Goal: Task Accomplishment & Management: Use online tool/utility

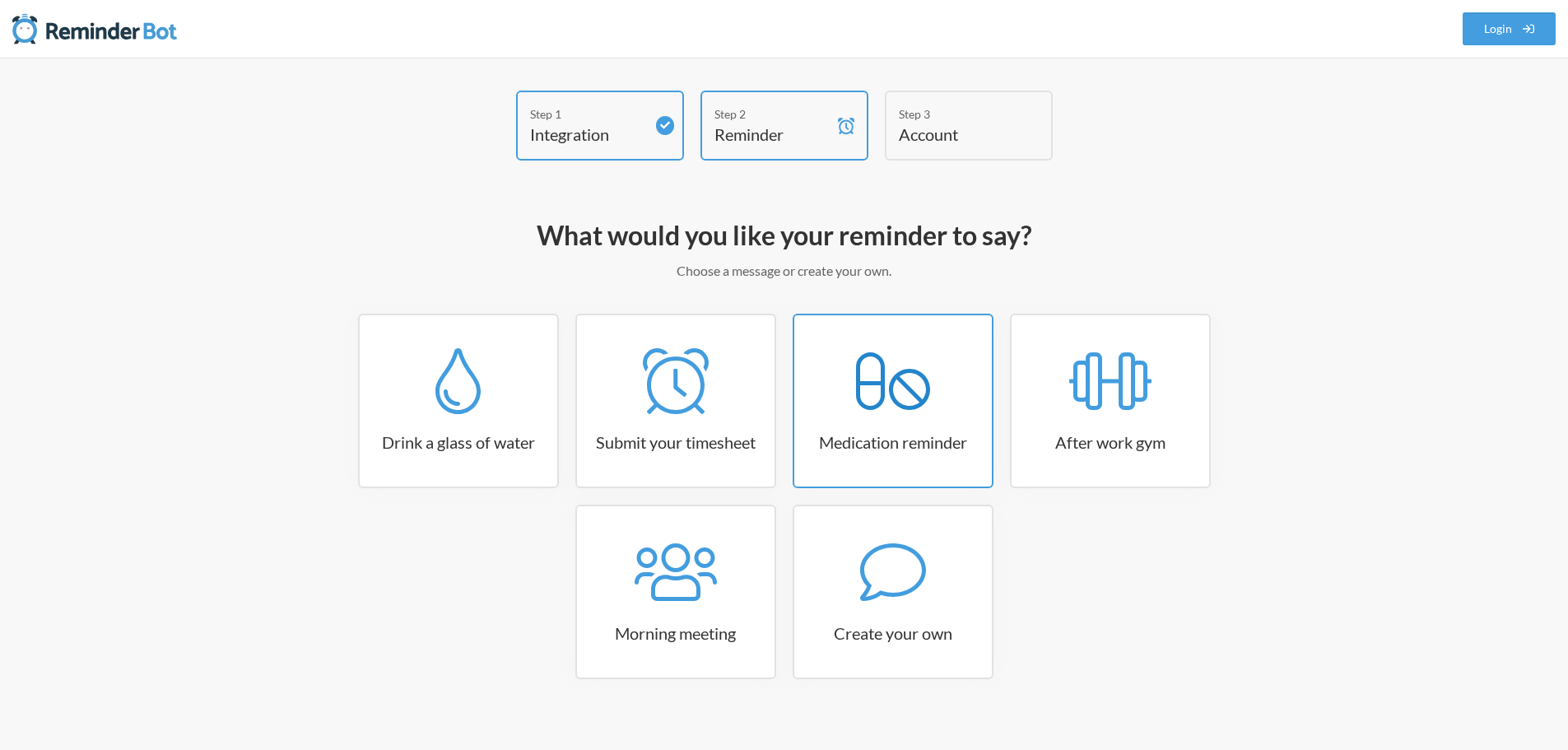
scroll to position [19, 0]
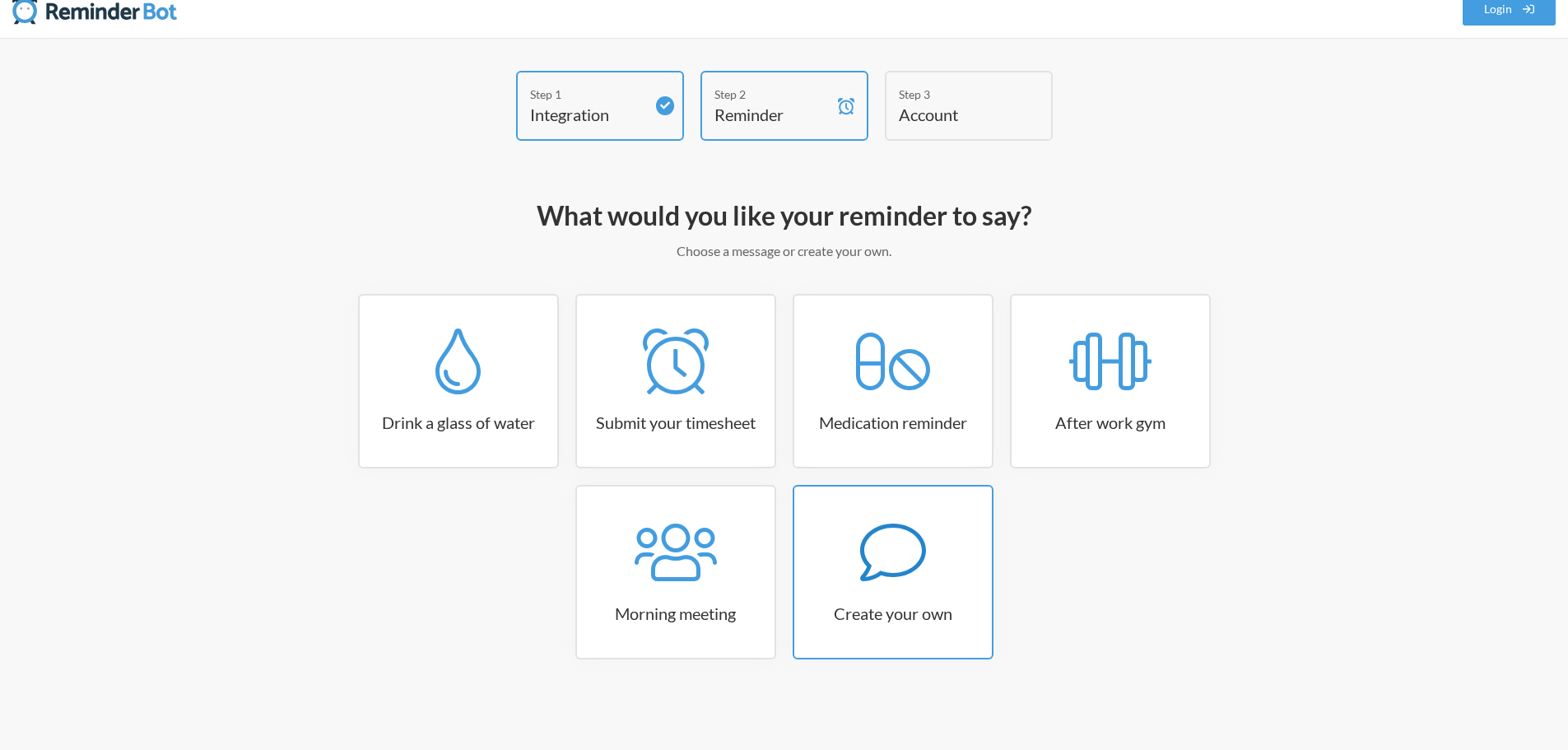
click at [831, 607] on h3 "Create your own" at bounding box center [892, 614] width 197 height 23
select select "07:30:00"
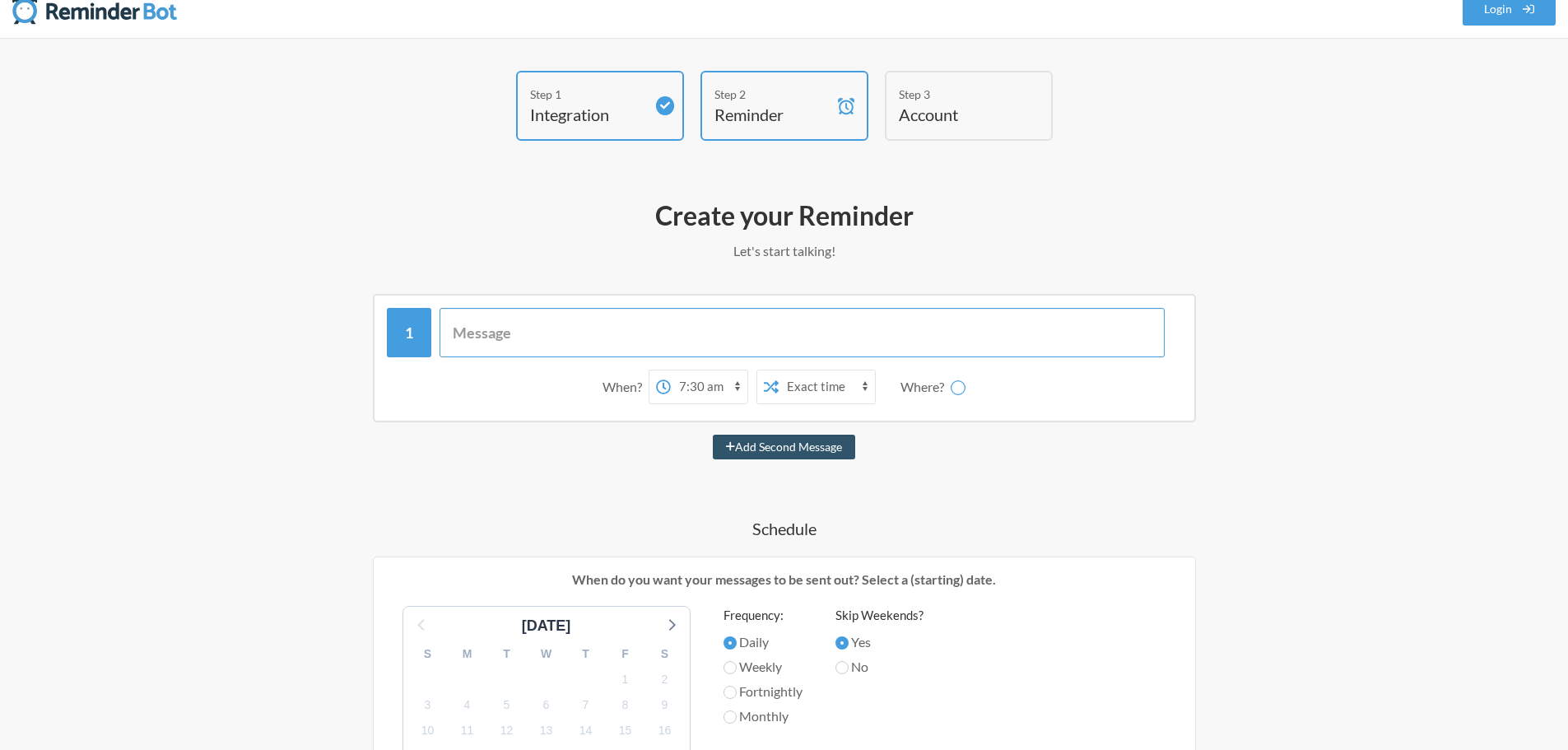
click at [659, 335] on input "text" at bounding box center [802, 333] width 725 height 49
click at [917, 388] on select "collab-updates team-watercooler acbc-internal team-marketing project-medford-co…" at bounding box center [968, 386] width 123 height 33
select select "C01GCCQTK26"
click at [907, 371] on select "collab-updates team-watercooler acbc-internal team-marketing project-medford-co…" at bounding box center [968, 386] width 123 height 33
click at [736, 329] on input "text" at bounding box center [802, 333] width 725 height 49
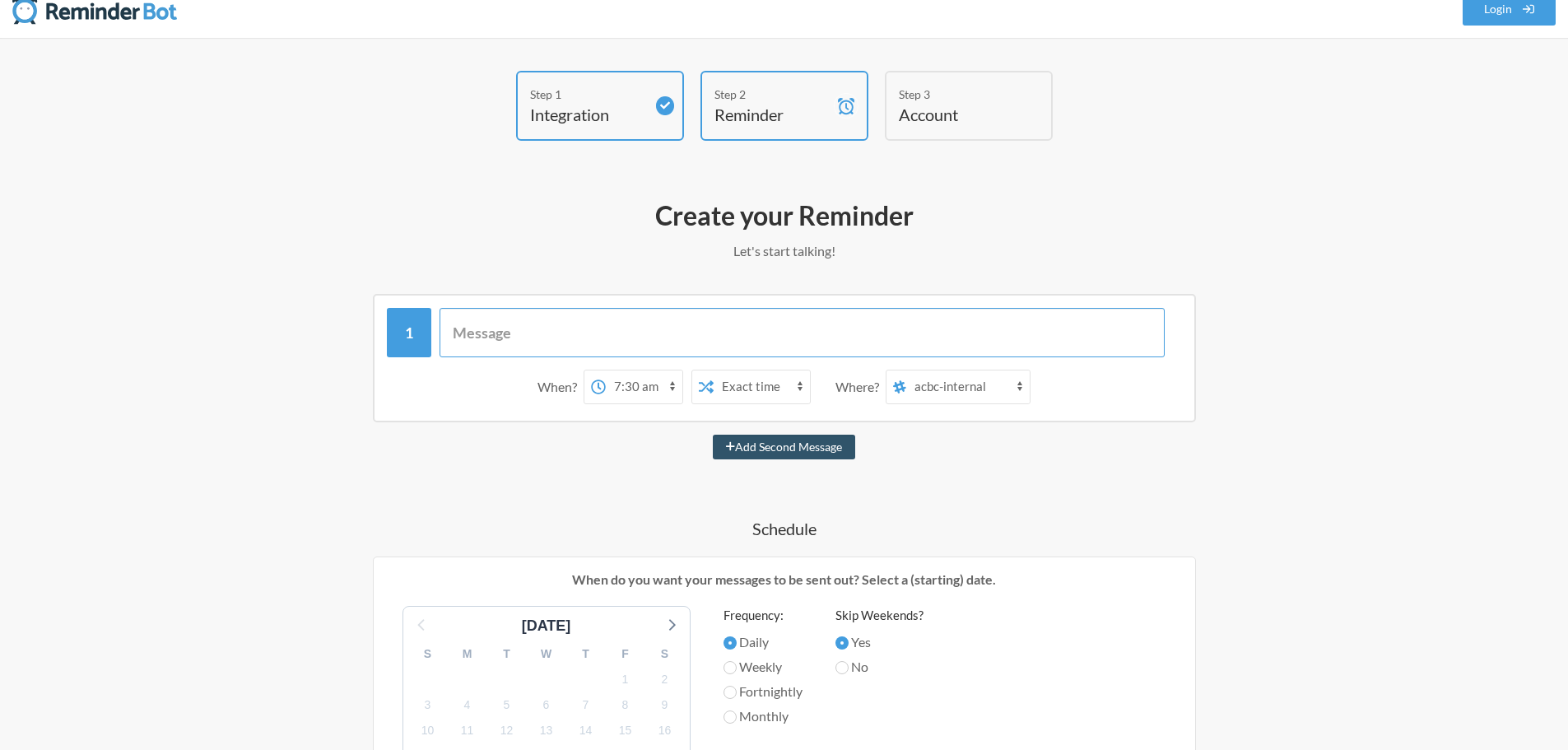
type input "S"
type input "D"
paste input "https://forms.clickup.com/9014448770/f/8cmv4m2-4354/BWFN4VY4ENB5YRM6PS"
type input "Don't forget to submit your monthly invoices here: [URL][DOMAIN_NAME]"
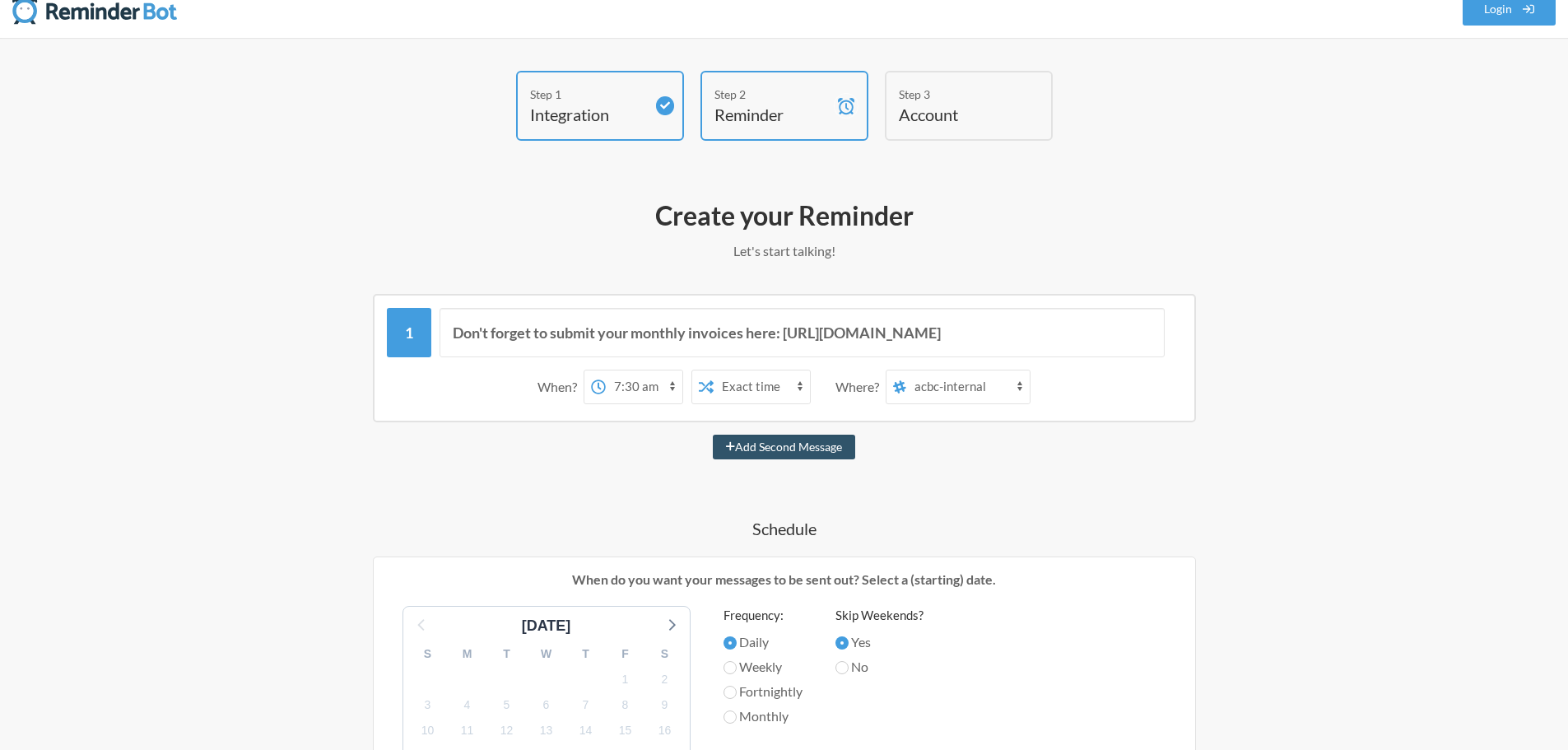
scroll to position [0, 0]
click at [641, 391] on select "12:00 am 12:15 am 12:30 am 12:45 am 1:00 am 1:15 am 1:30 am 1:45 am 2:00 am 2:1…" at bounding box center [643, 386] width 77 height 33
select select "10:00:00"
click at [605, 371] on select "12:00 am 12:15 am 12:30 am 12:45 am 1:00 am 1:15 am 1:30 am 1:45 am 2:00 am 2:1…" at bounding box center [643, 386] width 77 height 33
click at [766, 386] on select "Exact time Random time" at bounding box center [761, 386] width 96 height 33
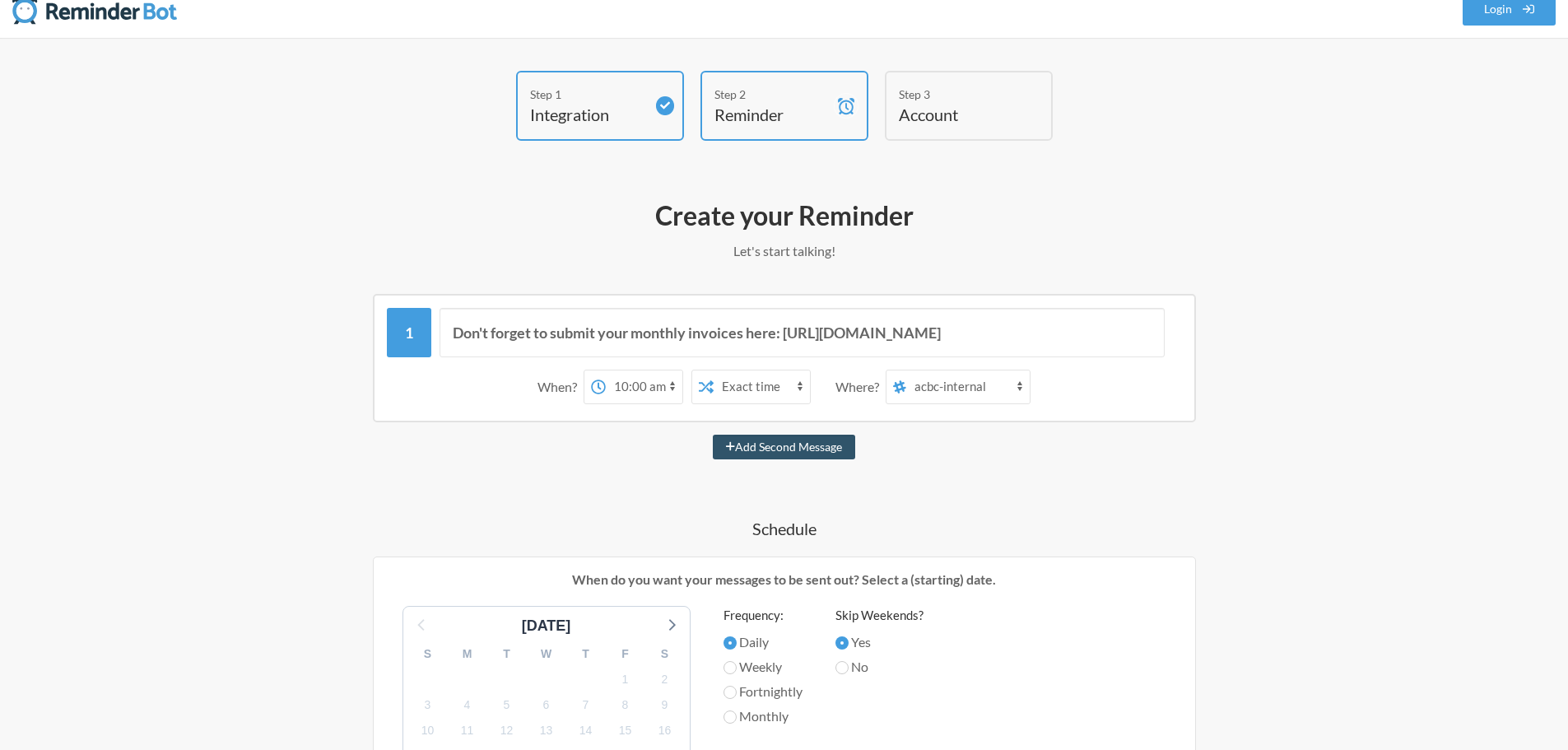
click at [766, 386] on select "Exact time Random time" at bounding box center [761, 386] width 96 height 33
click at [953, 387] on select "collab-updates team-watercooler acbc-internal team-marketing project-medford-co…" at bounding box center [968, 386] width 123 height 33
click at [1066, 487] on div "Don't forget to submit your monthly invoices here: https://forms.clickup.com/90…" at bounding box center [784, 751] width 955 height 914
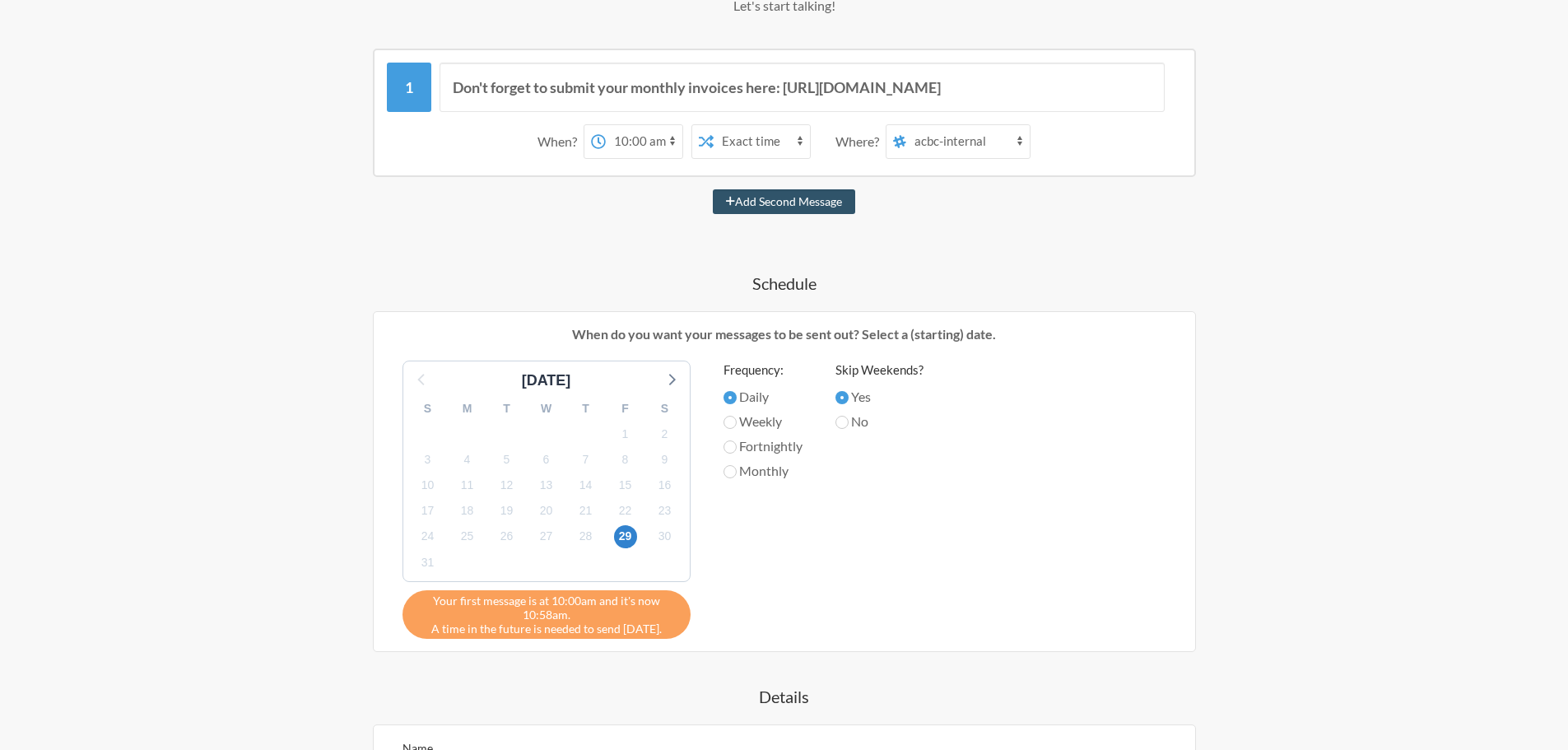
scroll to position [272, 0]
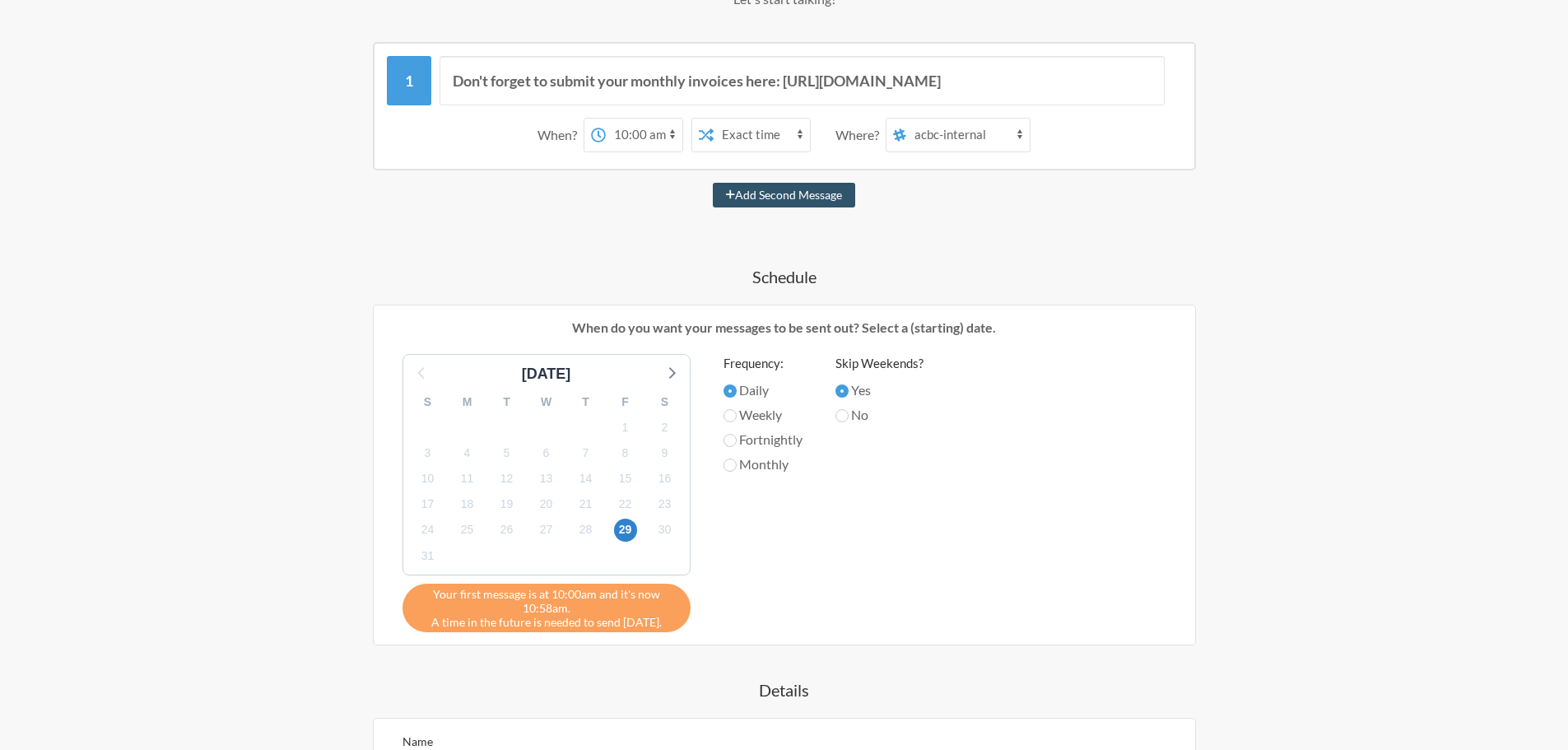
click at [773, 475] on div "Monthly" at bounding box center [763, 467] width 79 height 25
click at [773, 474] on label "Monthly" at bounding box center [763, 464] width 79 height 19
click at [736, 472] on input "Monthly" at bounding box center [729, 465] width 13 height 13
radio input "true"
click at [430, 560] on span "31" at bounding box center [428, 555] width 23 height 23
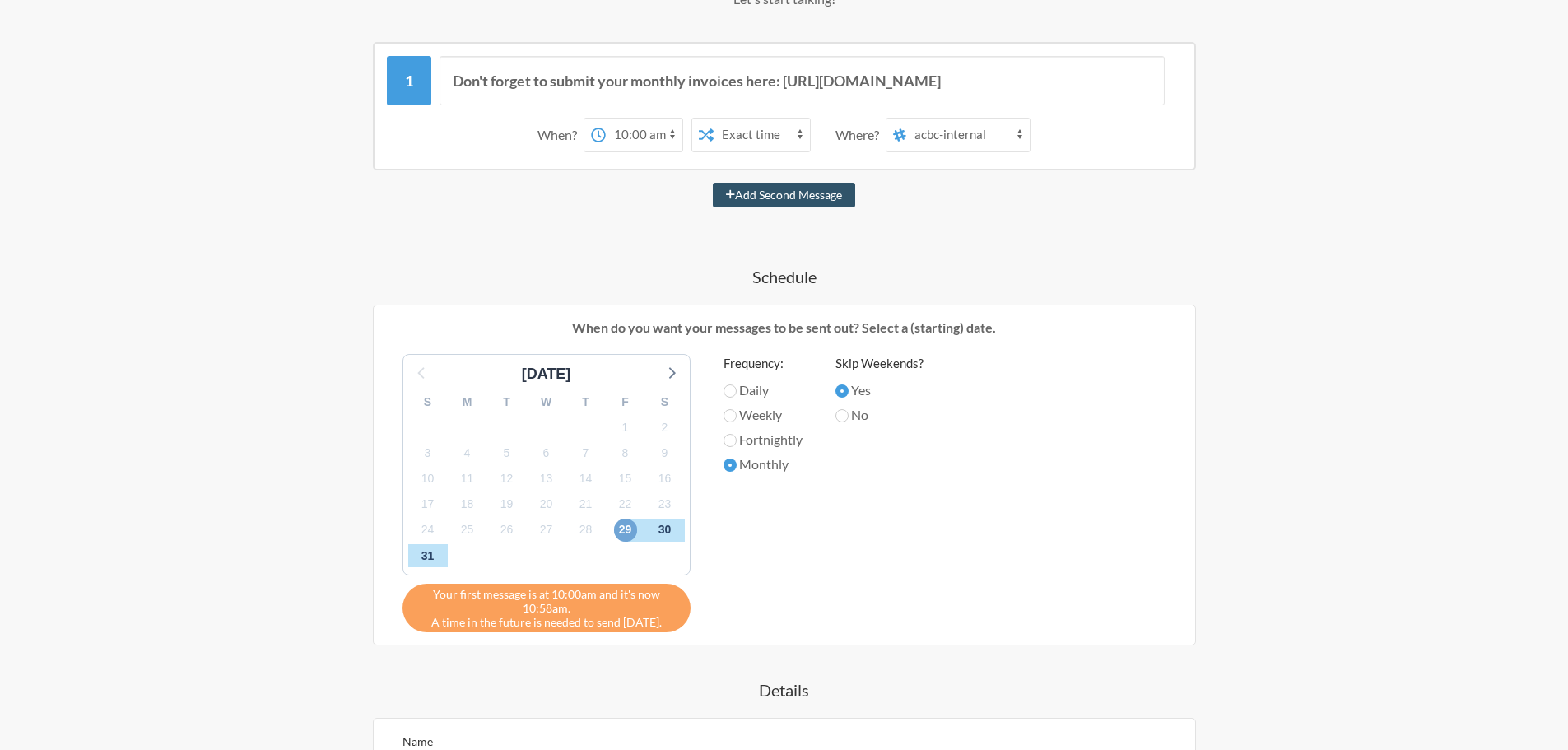
click at [628, 528] on span "29" at bounding box center [626, 530] width 23 height 23
click at [677, 360] on div "[DATE]" at bounding box center [546, 370] width 286 height 31
click at [676, 369] on icon at bounding box center [670, 372] width 21 height 21
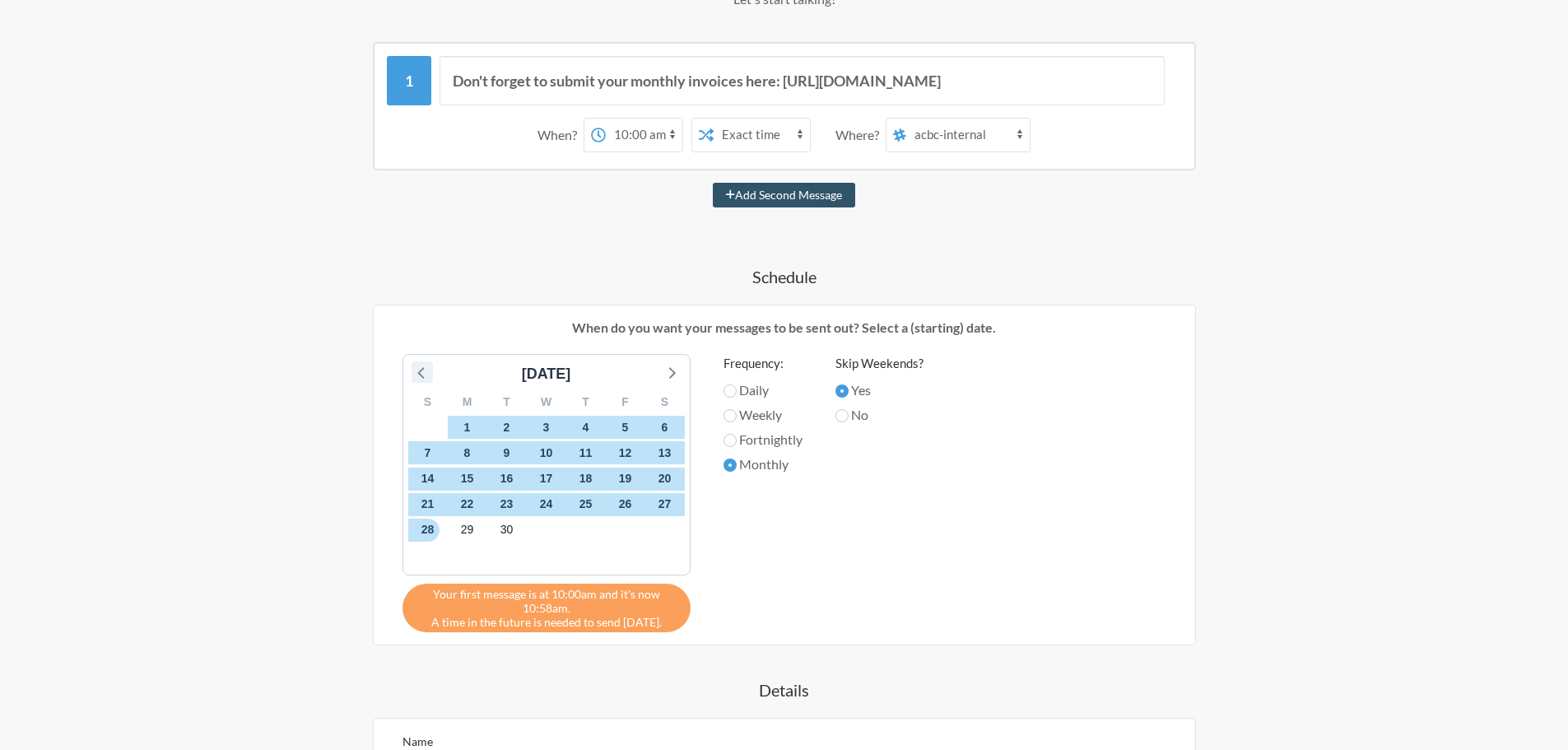
click at [421, 373] on icon at bounding box center [422, 372] width 21 height 21
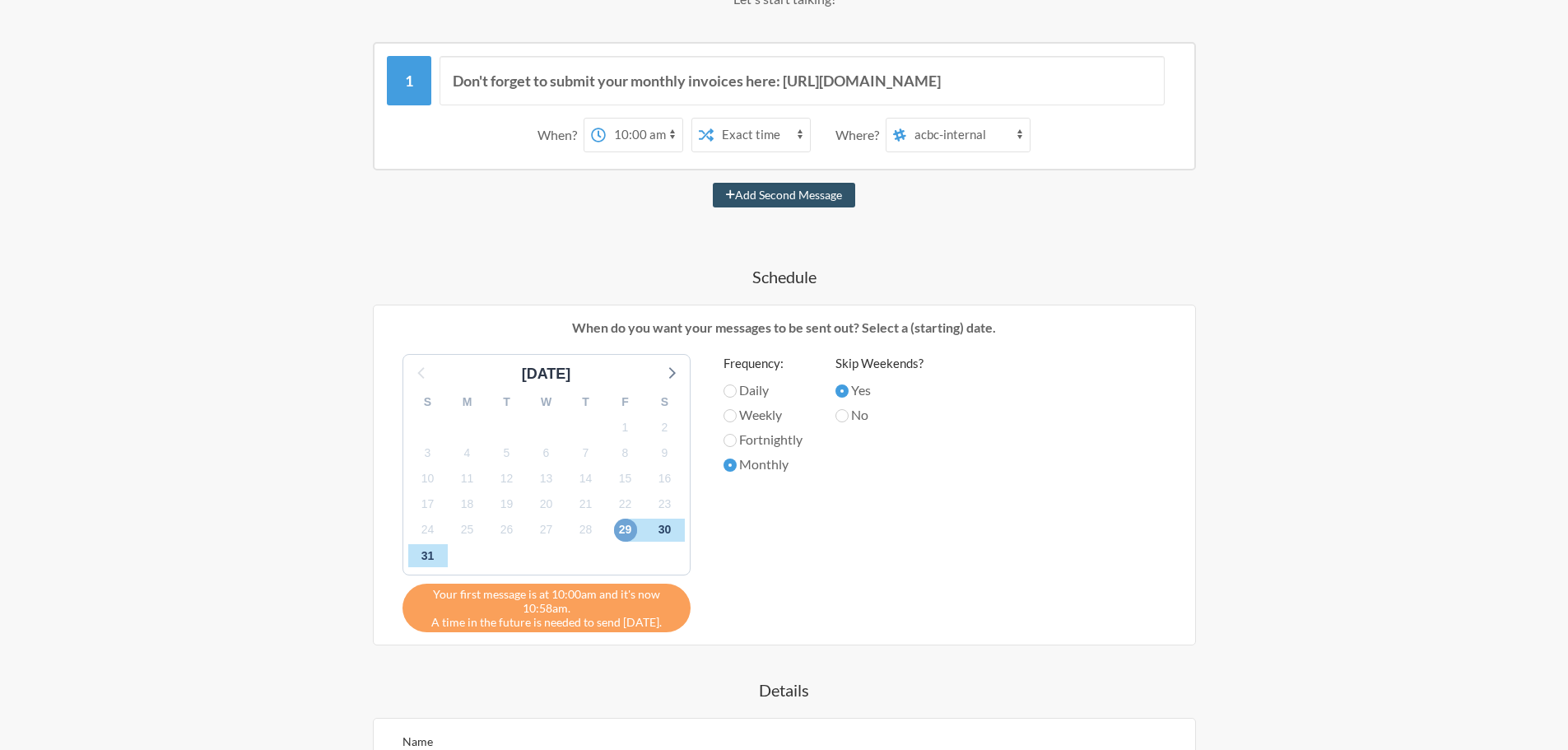
click at [620, 535] on span "29" at bounding box center [626, 530] width 23 height 23
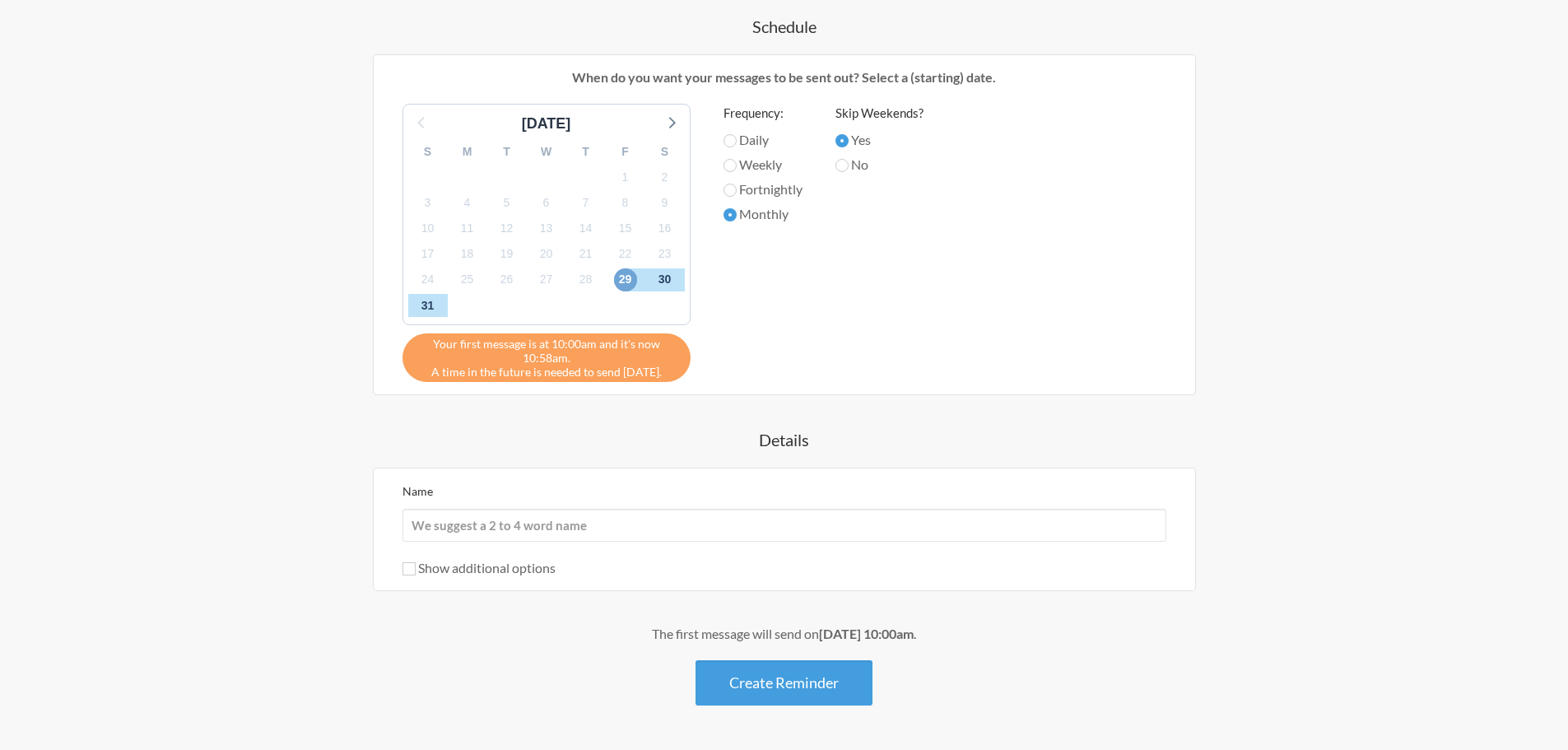
scroll to position [523, 0]
click at [599, 527] on input "Name" at bounding box center [784, 524] width 764 height 33
type input "Invoices"
click at [485, 566] on label "Show additional options" at bounding box center [479, 567] width 153 height 16
click at [415, 566] on input "Show additional options" at bounding box center [408, 568] width 13 height 13
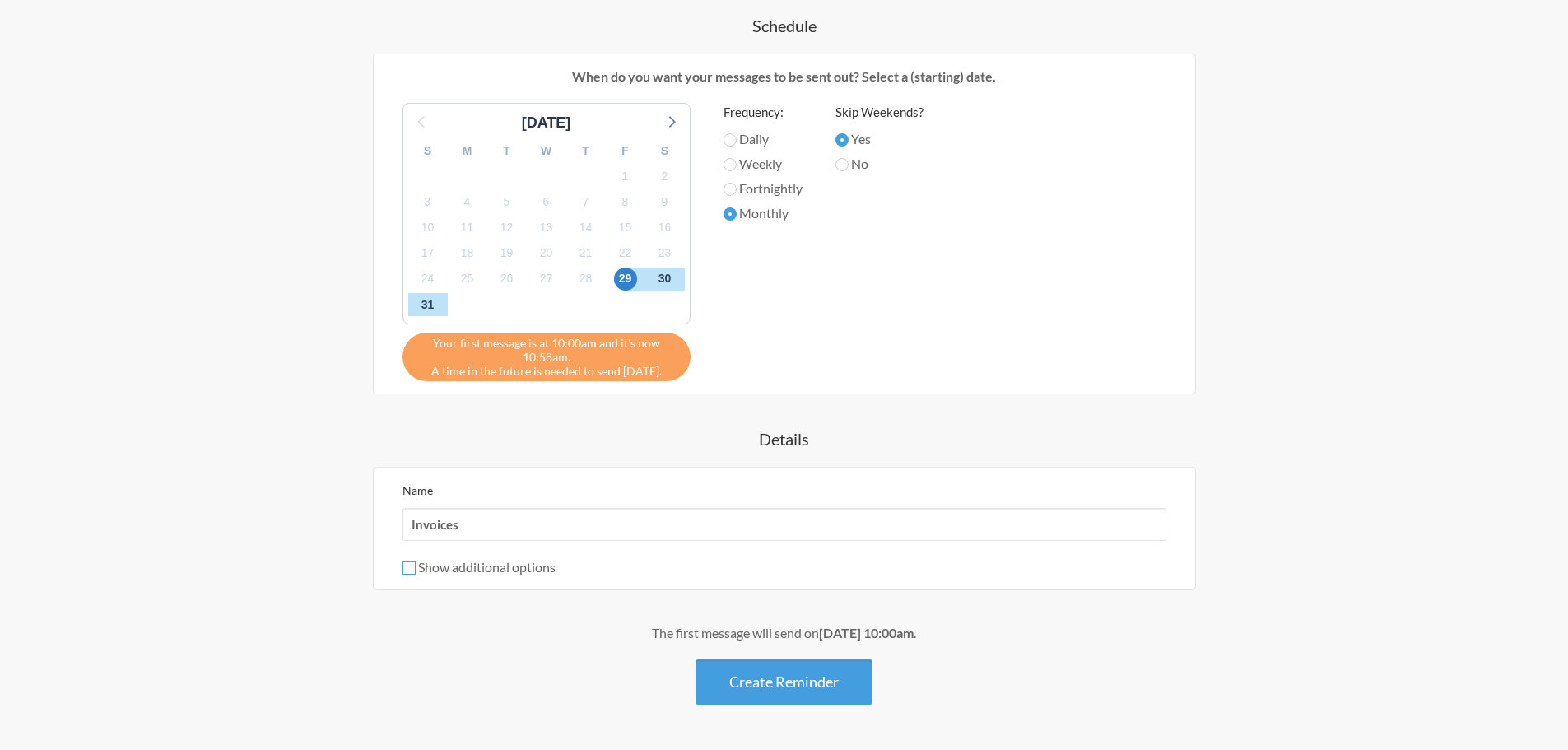
checkbox input "true"
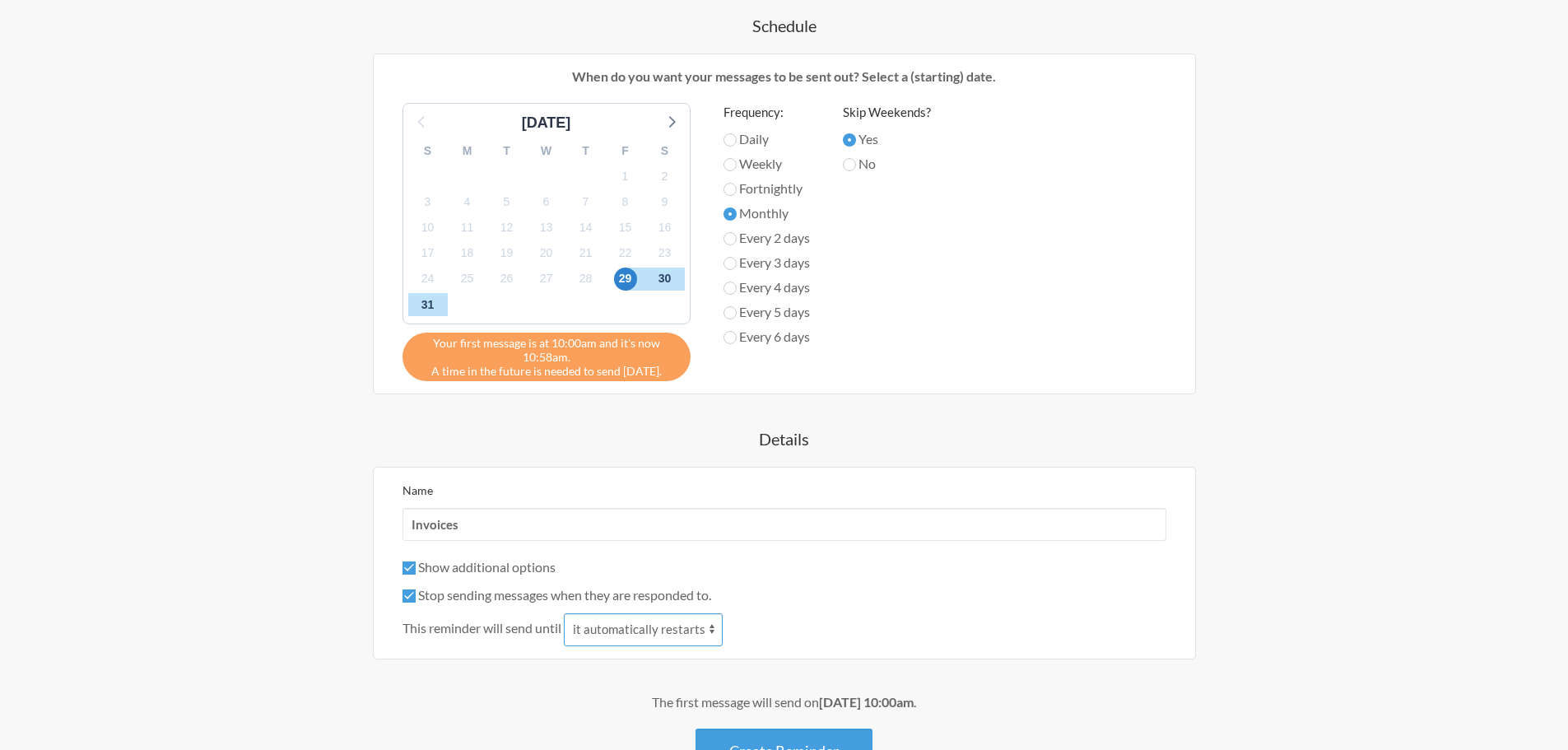
click at [624, 639] on select "it automatically restarts it is replied to" at bounding box center [643, 629] width 158 height 33
click at [635, 624] on select "it automatically restarts it is replied to" at bounding box center [643, 629] width 158 height 33
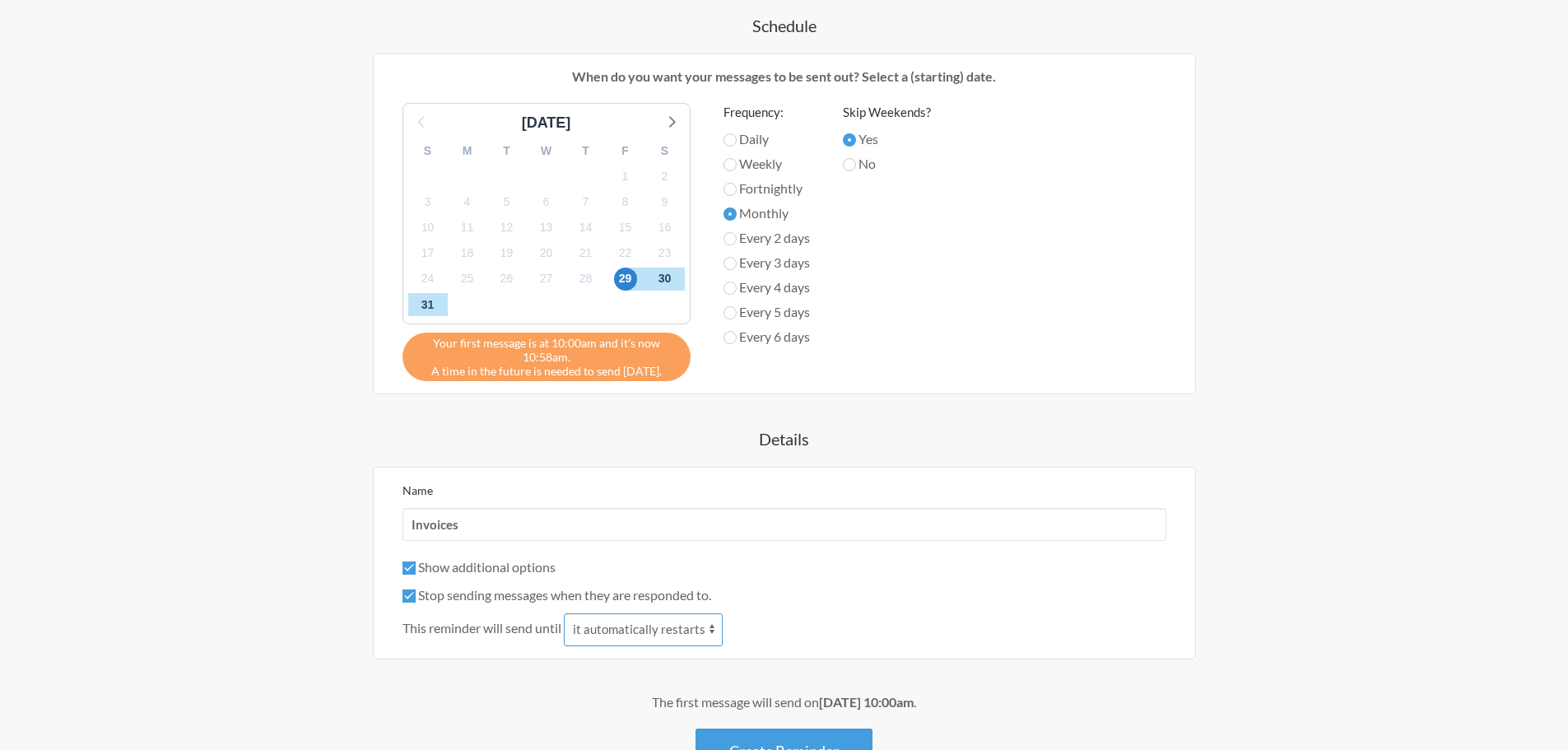
select select "1"
click at [565, 614] on select "it automatically restarts it is replied to" at bounding box center [643, 629] width 158 height 33
click at [498, 566] on label "Show additional options" at bounding box center [479, 567] width 153 height 16
click at [415, 566] on input "Show additional options" at bounding box center [408, 568] width 13 height 13
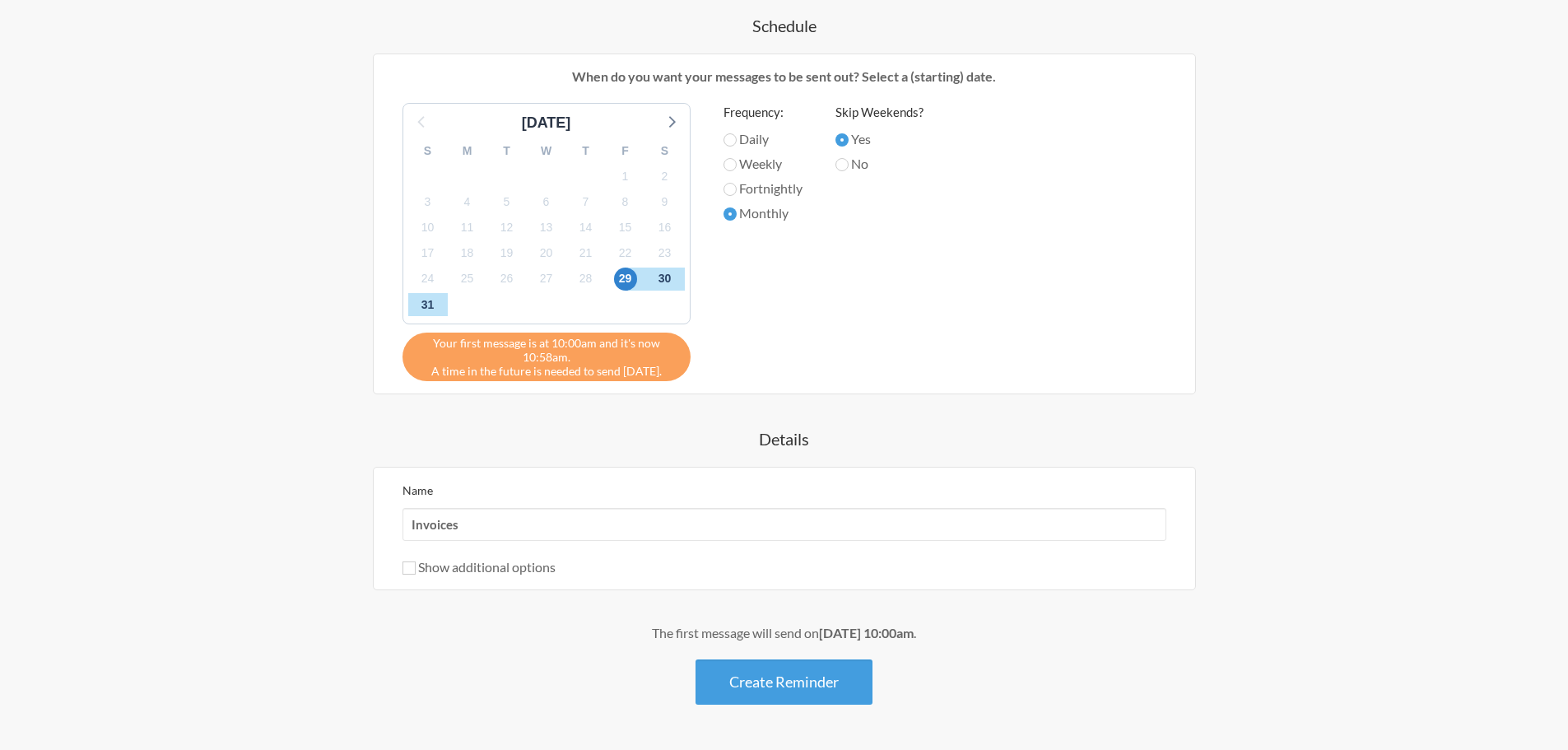
click at [498, 566] on label "Show additional options" at bounding box center [479, 567] width 153 height 16
click at [415, 566] on input "Show additional options" at bounding box center [408, 568] width 13 height 13
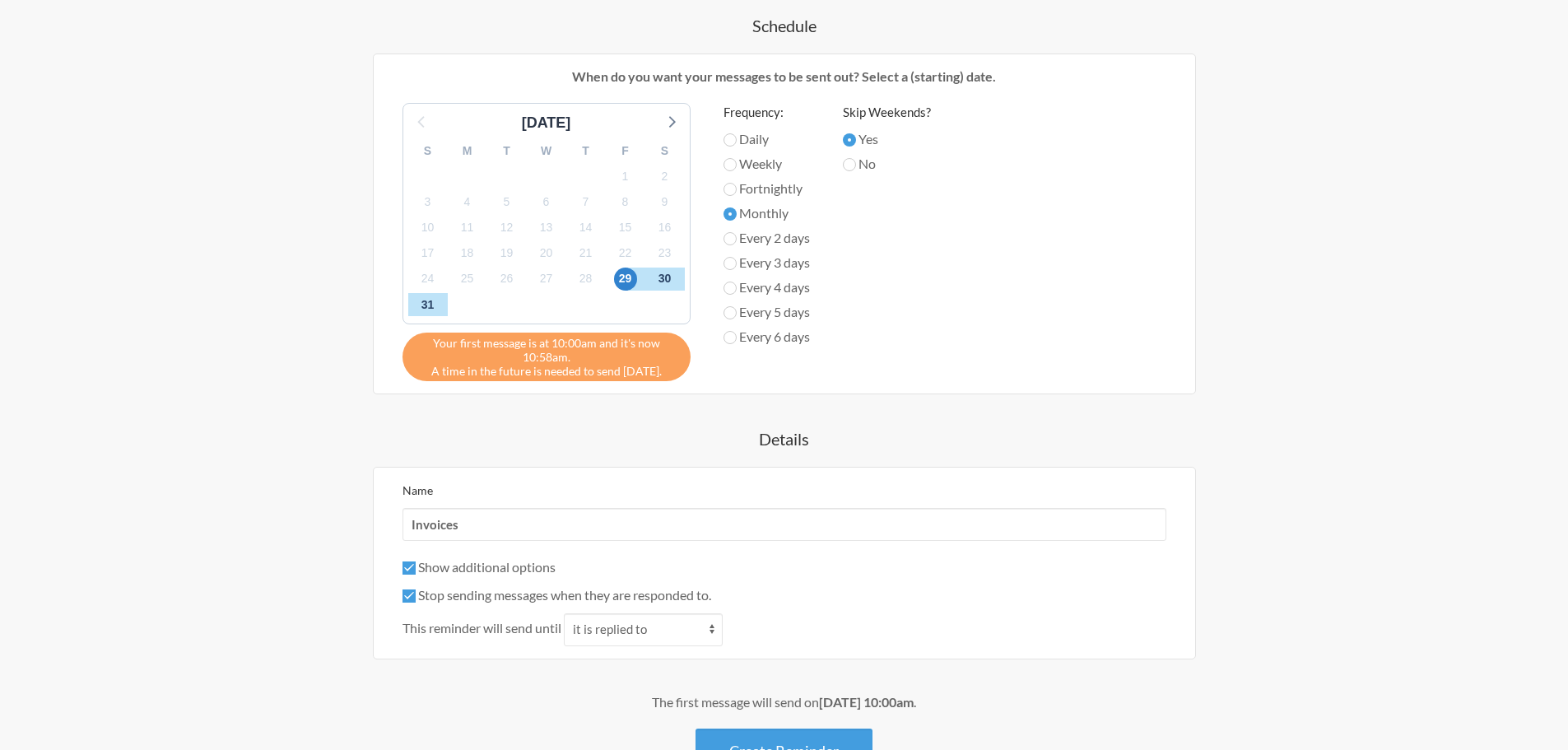
click at [498, 566] on label "Show additional options" at bounding box center [479, 567] width 153 height 16
click at [415, 566] on input "Show additional options" at bounding box center [408, 568] width 13 height 13
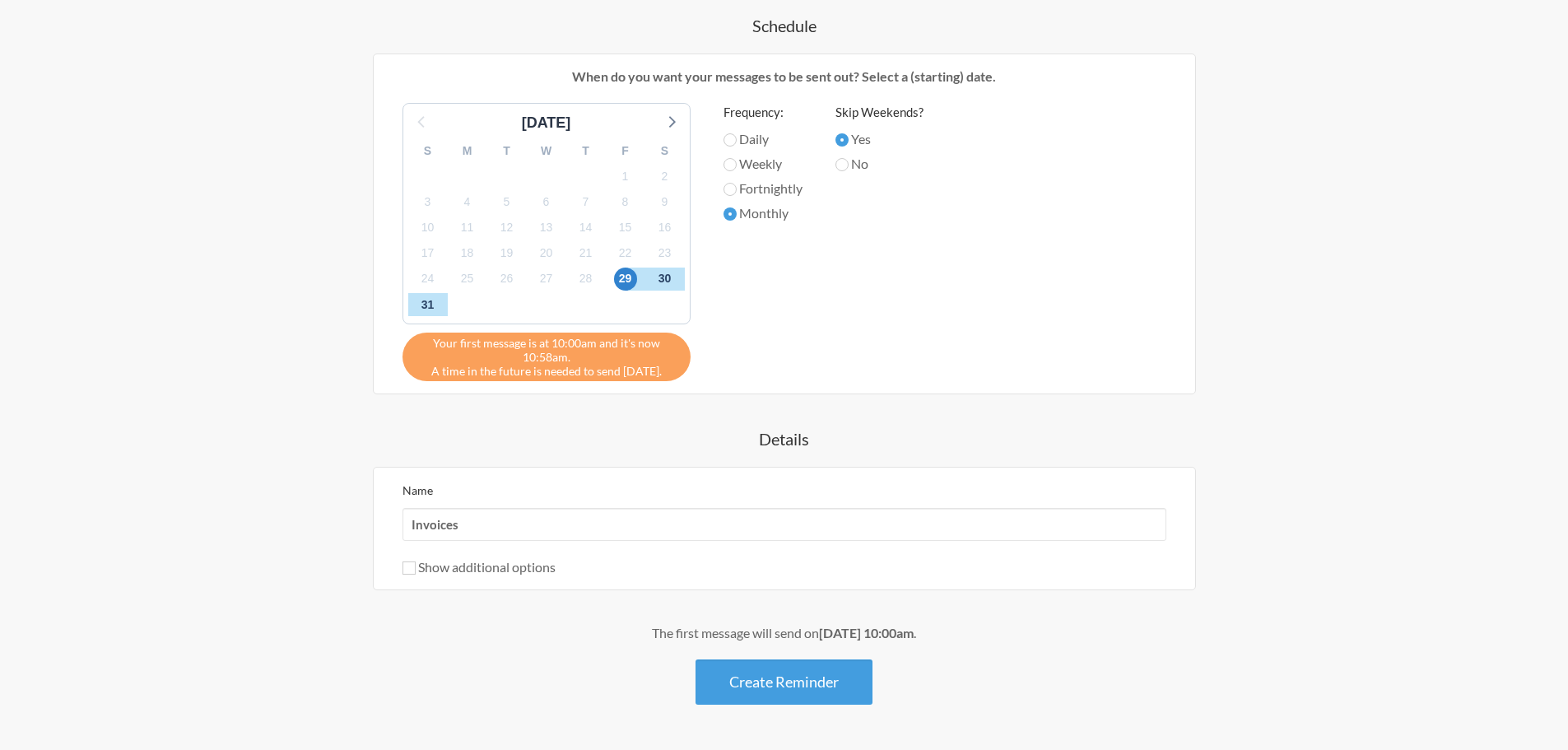
click at [498, 566] on label "Show additional options" at bounding box center [479, 567] width 153 height 16
click at [415, 566] on input "Show additional options" at bounding box center [408, 568] width 13 height 13
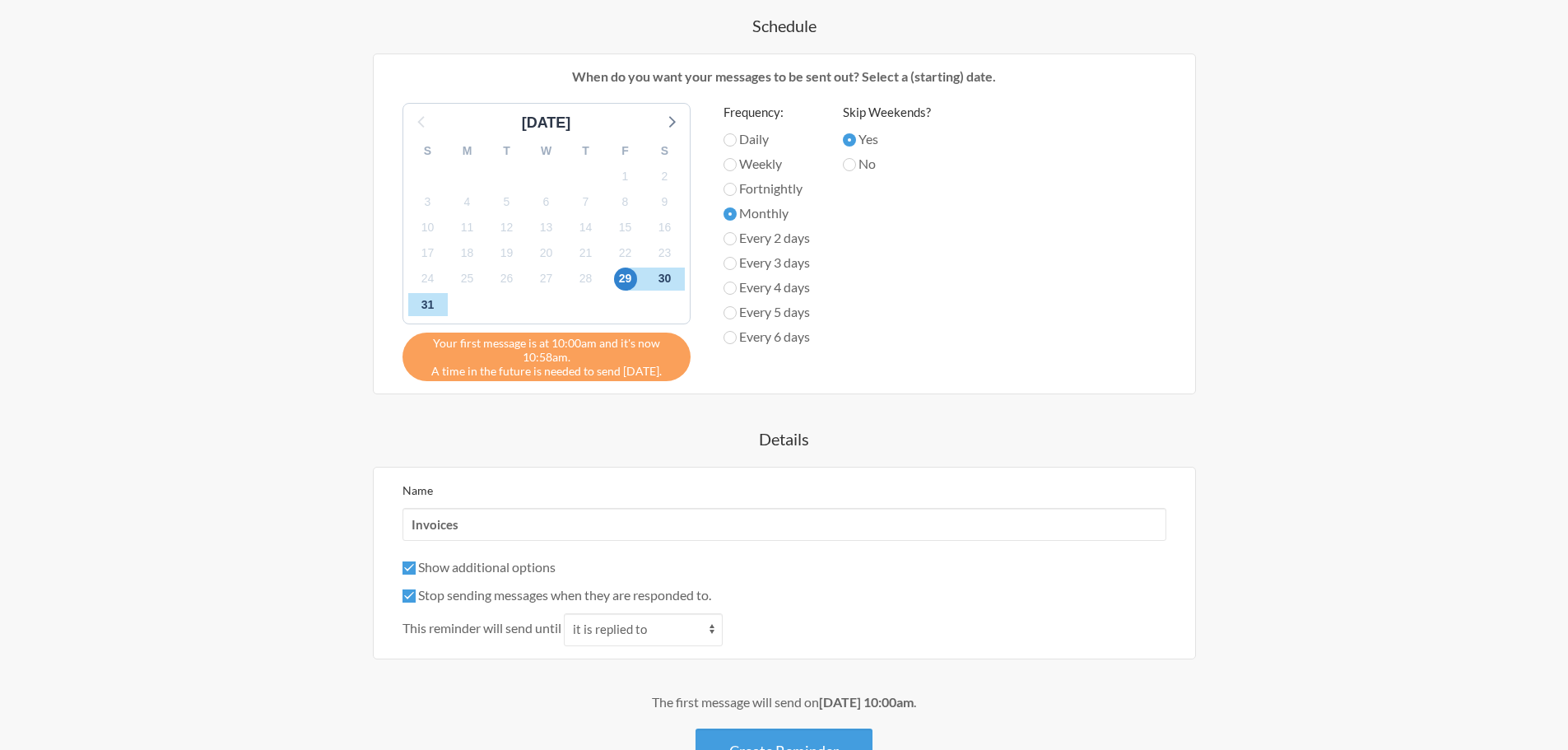
click at [498, 566] on label "Show additional options" at bounding box center [479, 567] width 153 height 16
click at [415, 566] on input "Show additional options" at bounding box center [408, 568] width 13 height 13
checkbox input "false"
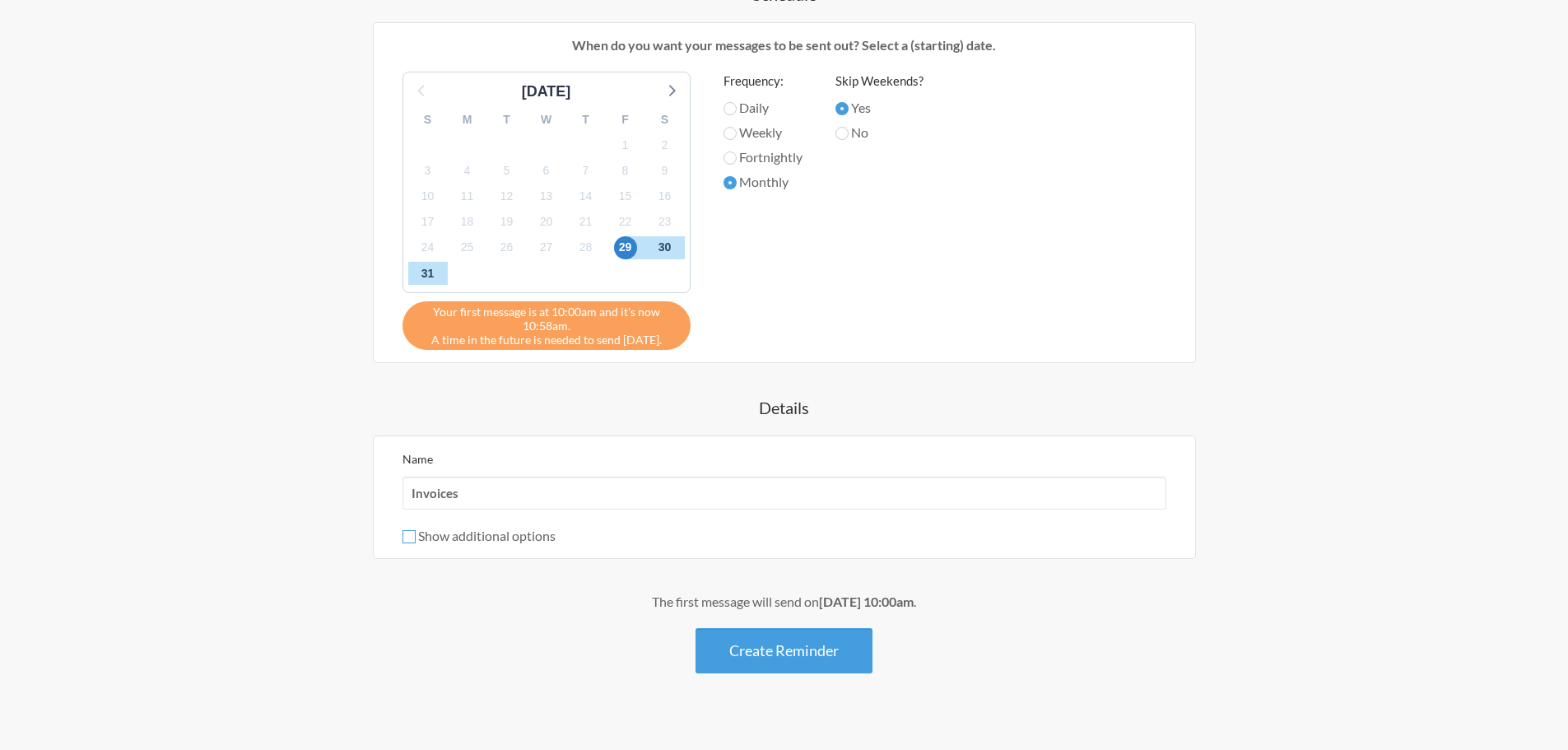
scroll to position [577, 0]
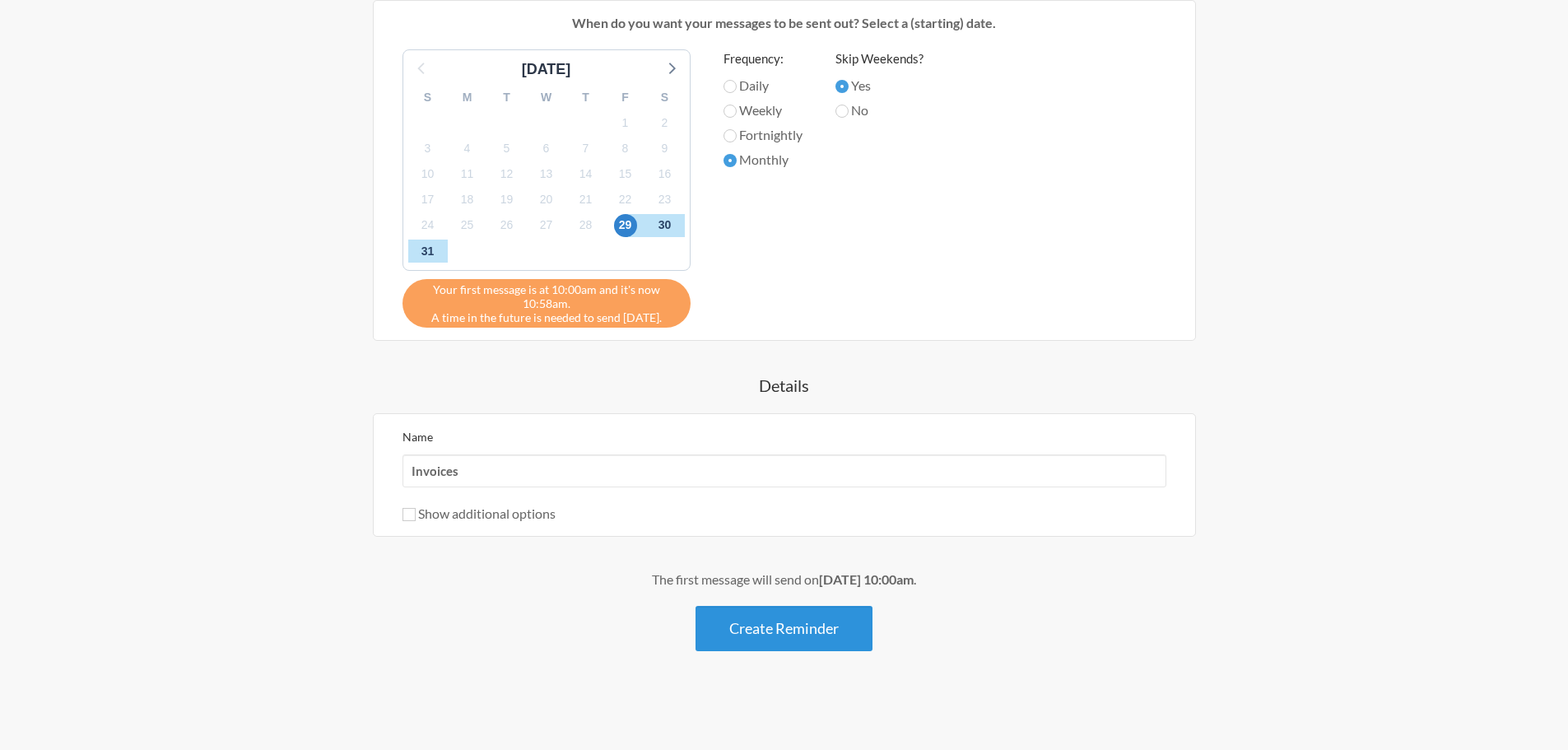
click at [780, 631] on button "Create Reminder" at bounding box center [783, 628] width 177 height 45
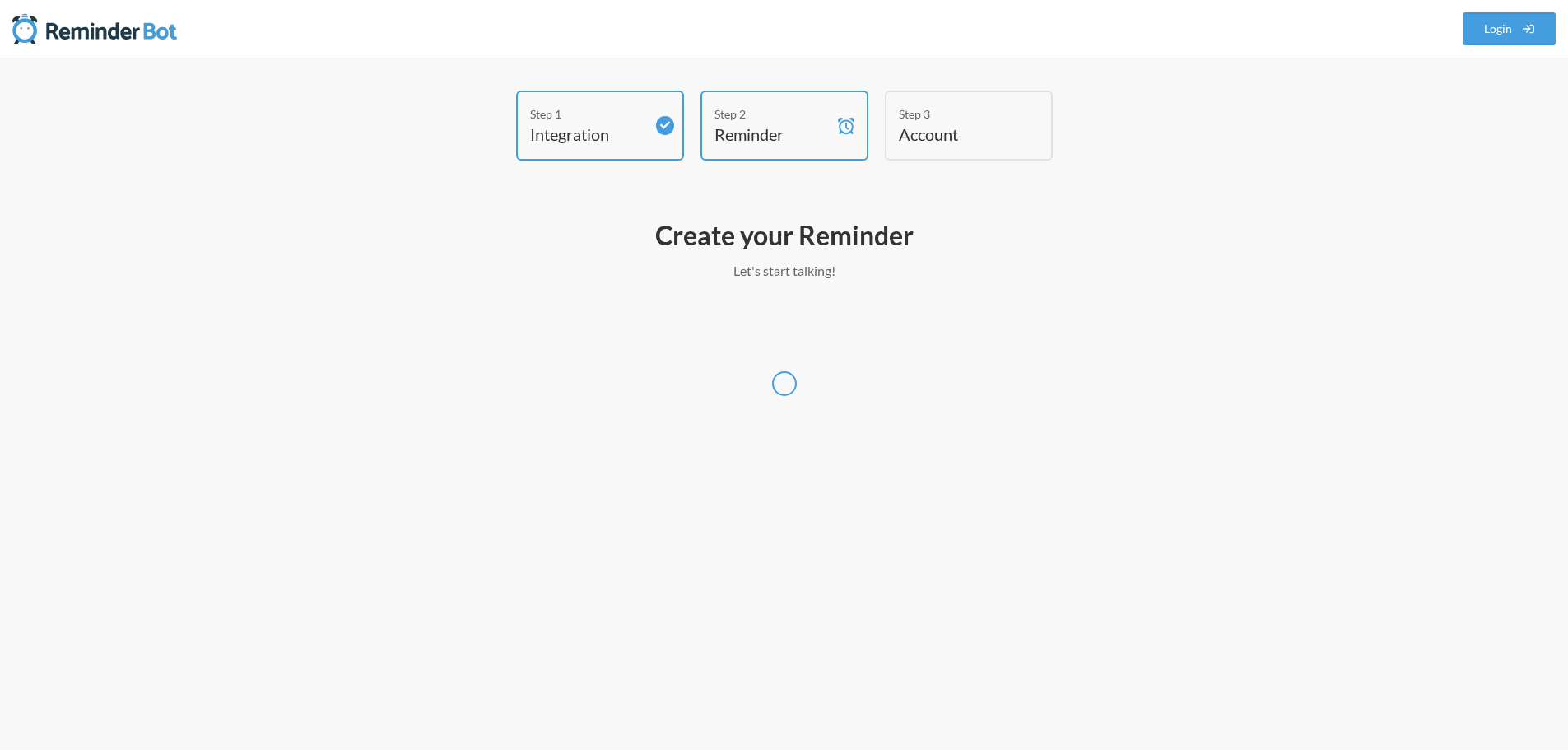
scroll to position [0, 0]
select select "America/New_York"
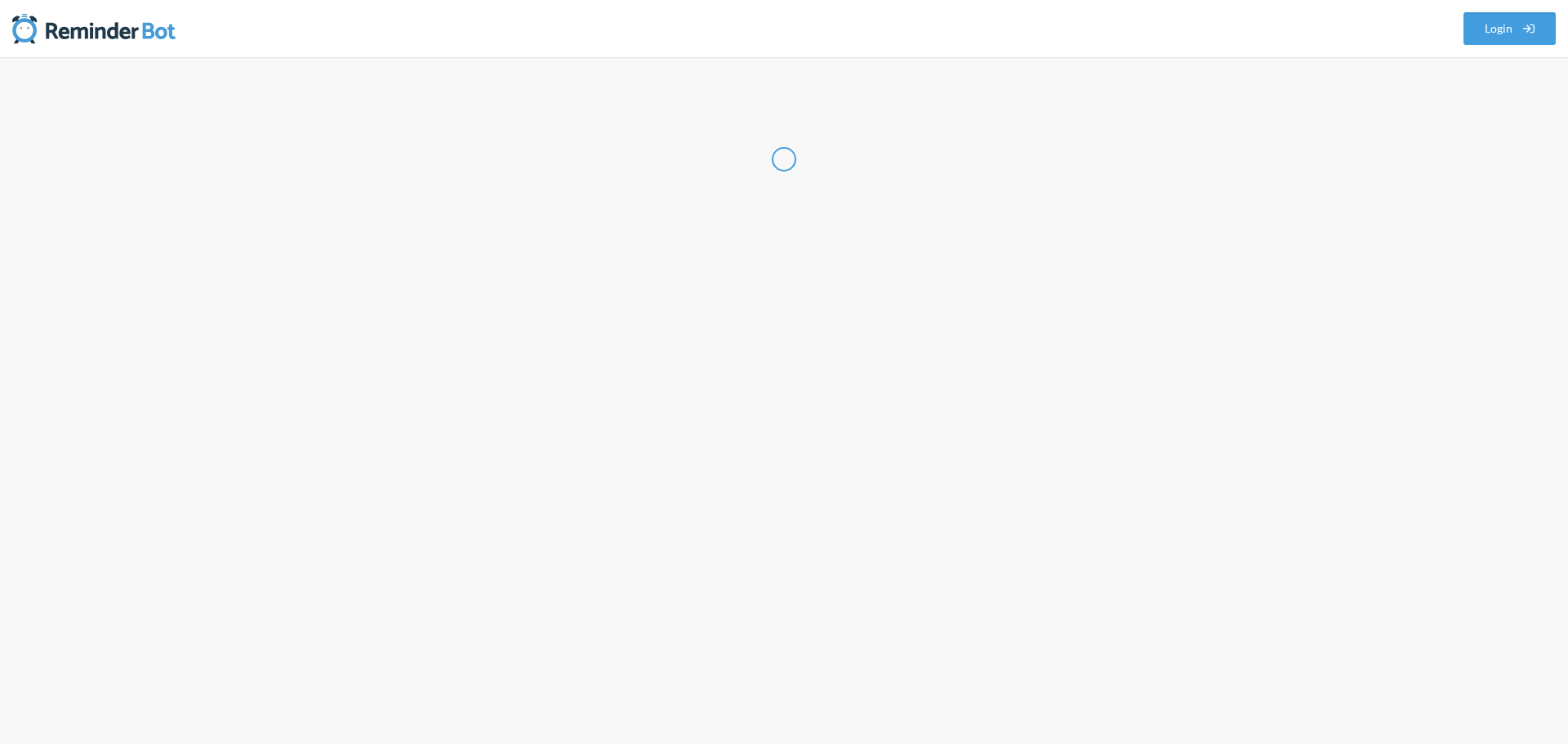
select select "US"
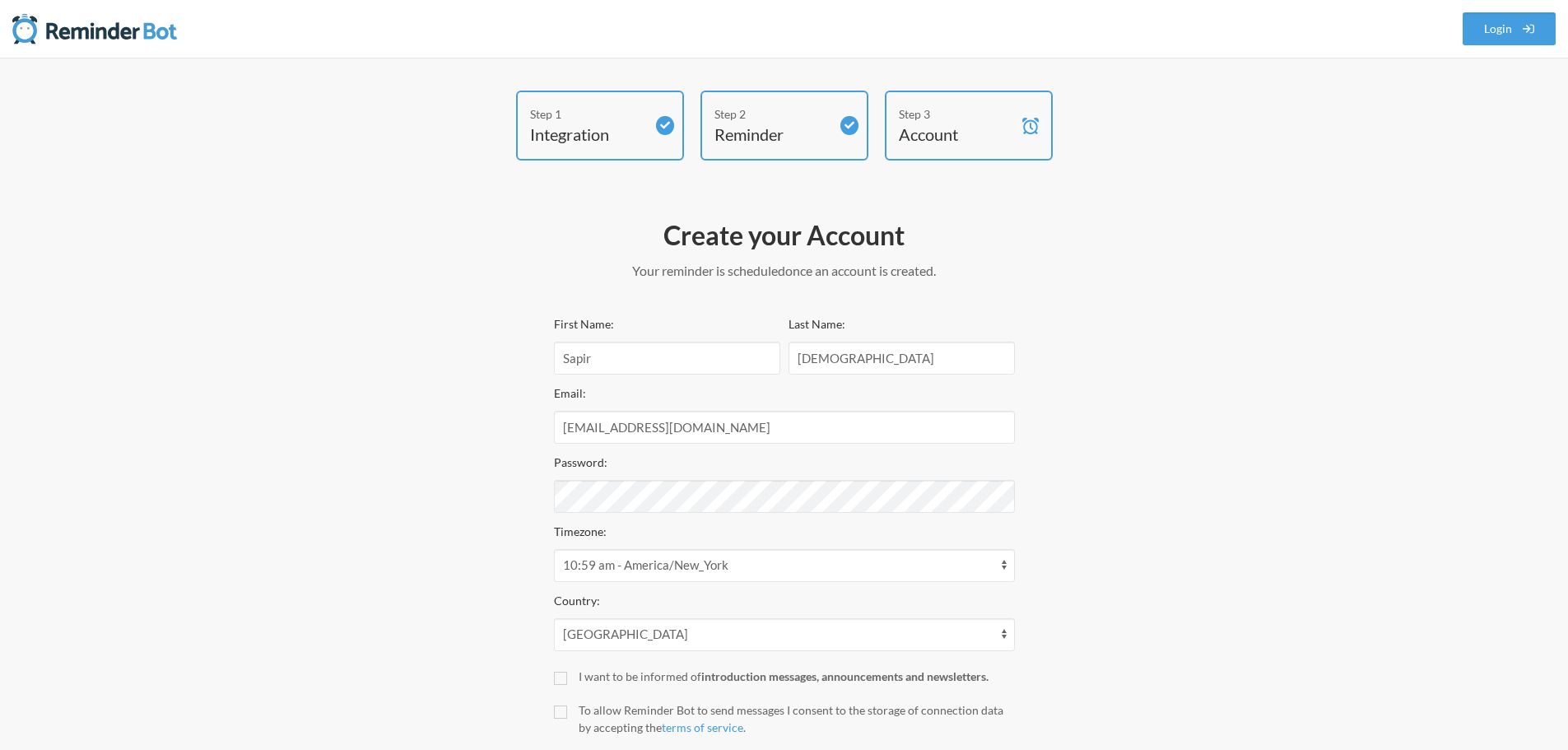
scroll to position [106, 0]
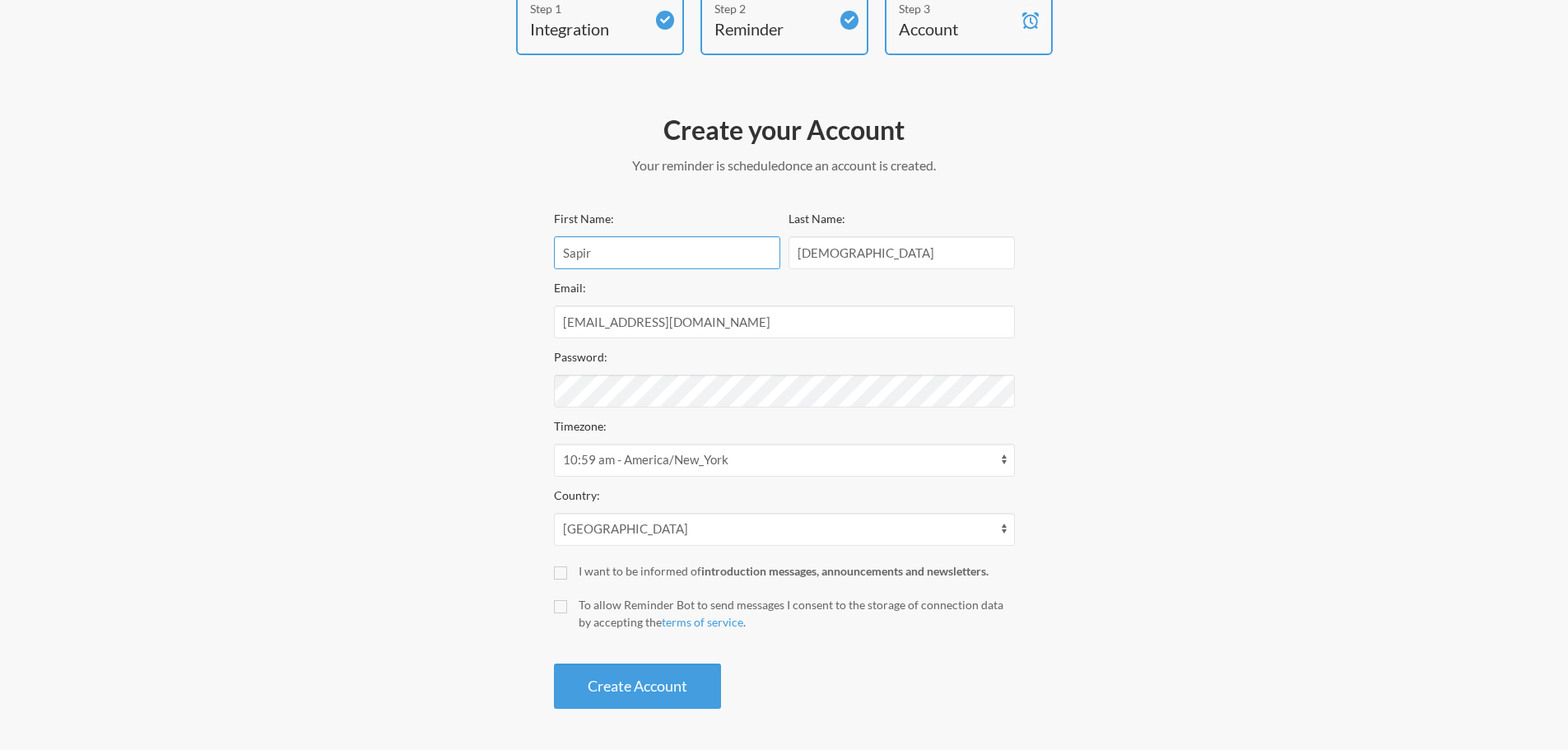
click at [673, 257] on input "Sapir" at bounding box center [666, 252] width 226 height 33
type input "ACBC"
type input "Consulting"
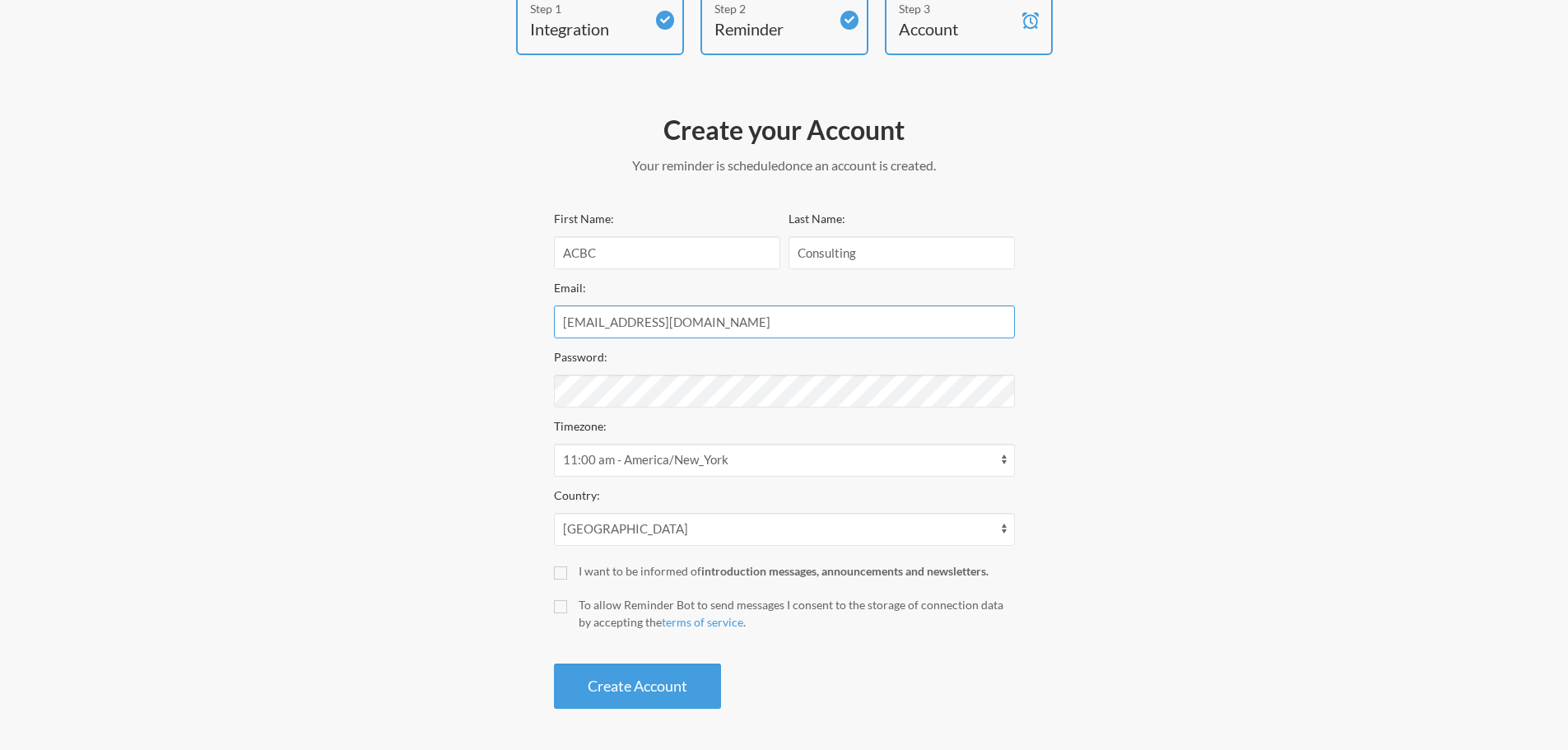
click at [735, 321] on input "sapir@myntplanning.com" at bounding box center [784, 321] width 461 height 33
click at [577, 318] on input "sapir@myntplanning.com" at bounding box center [784, 321] width 461 height 33
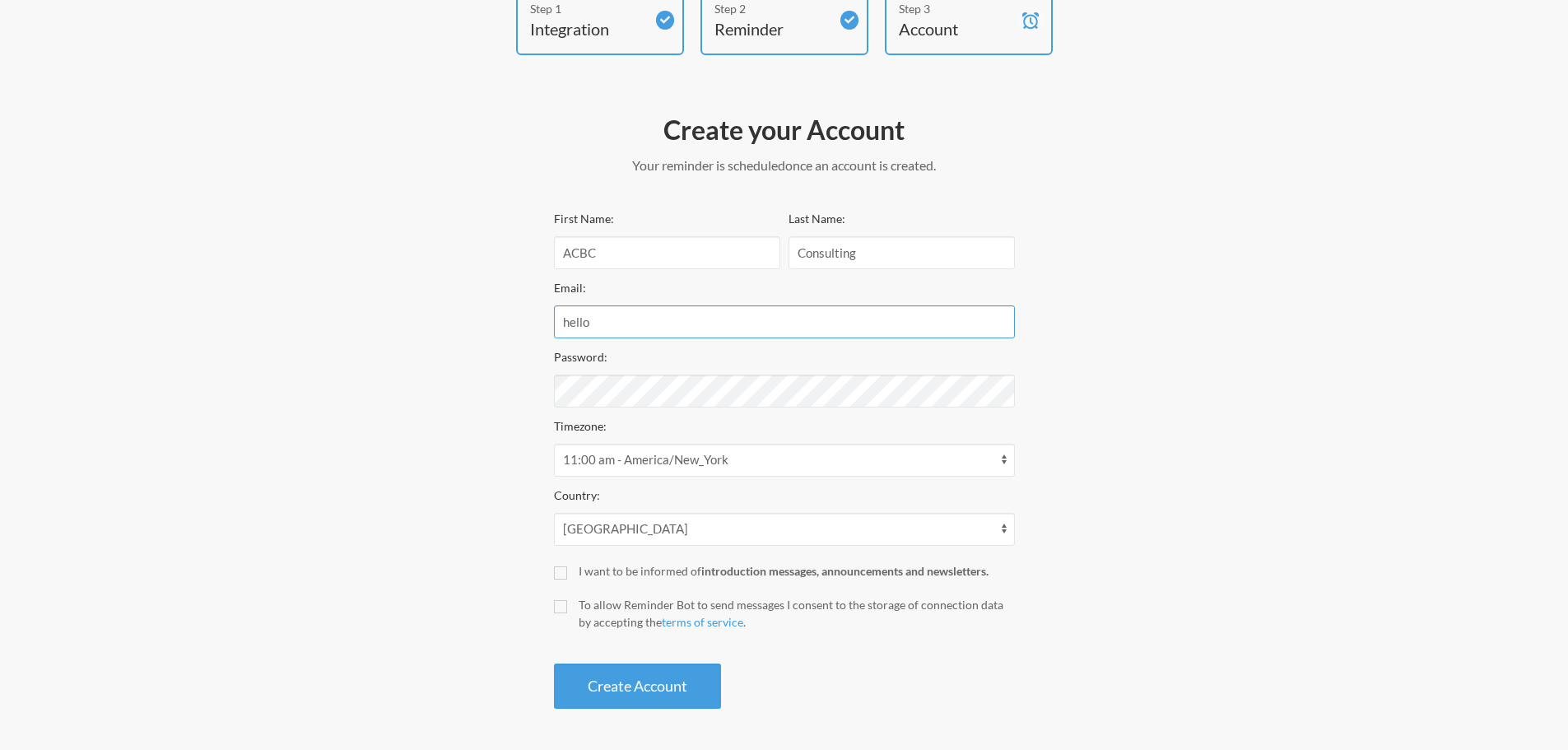
type input "hello@acbcconsulting.com"
click at [774, 614] on div "To allow Reminder Bot to send messages I consent to the storage of connection d…" at bounding box center [796, 613] width 436 height 34
click at [567, 614] on input "To allow Reminder Bot to send messages I consent to the storage of connection d…" at bounding box center [560, 607] width 13 height 13
checkbox input "true"
click at [626, 666] on button "Create Account" at bounding box center [637, 686] width 167 height 45
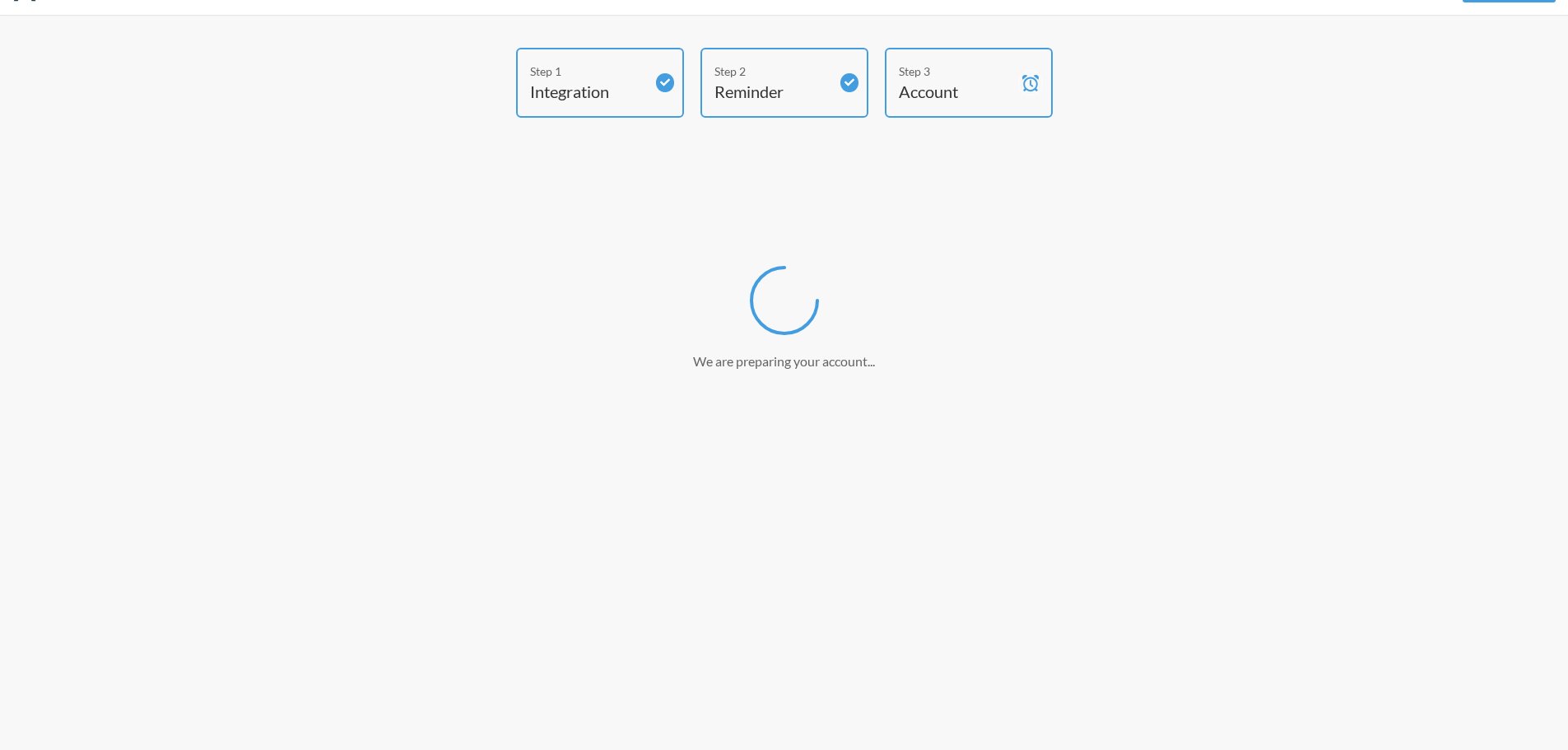
scroll to position [43, 0]
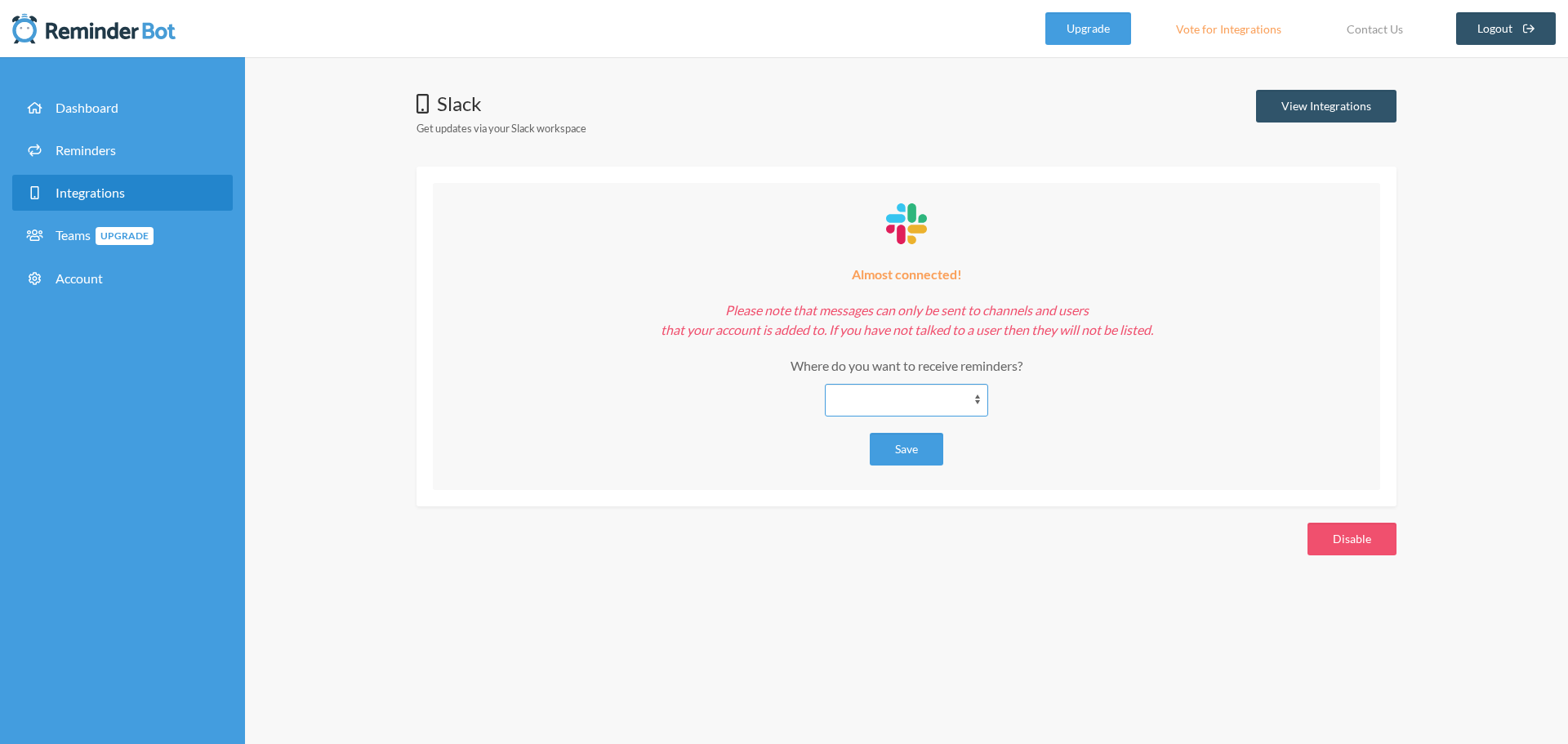
click at [914, 403] on select "**********" at bounding box center [906, 400] width 163 height 32
select select "**********"
click at [825, 384] on select "**********" at bounding box center [906, 400] width 163 height 32
click at [915, 457] on button "Save" at bounding box center [906, 449] width 73 height 32
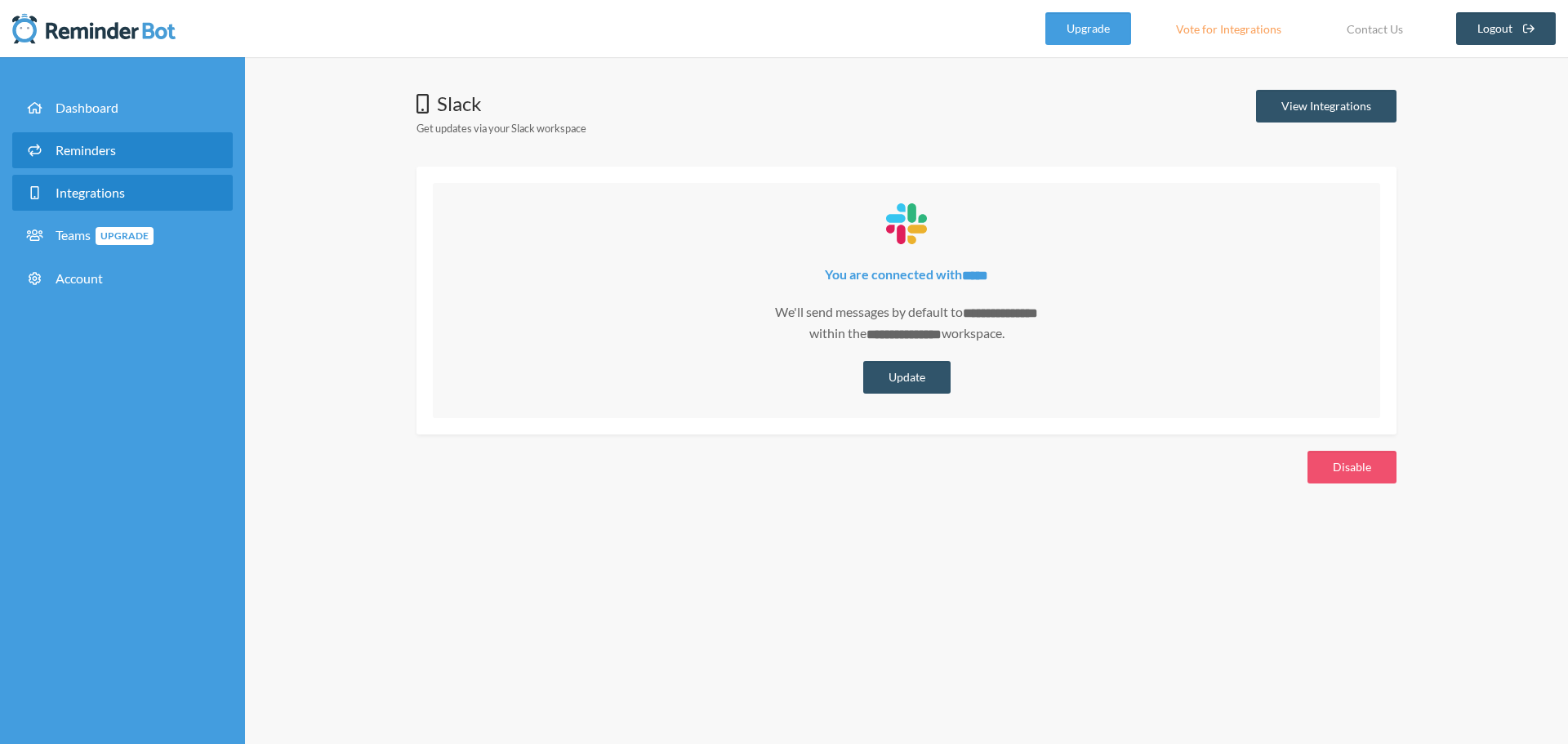
click at [126, 158] on link "Reminders" at bounding box center [122, 150] width 221 height 36
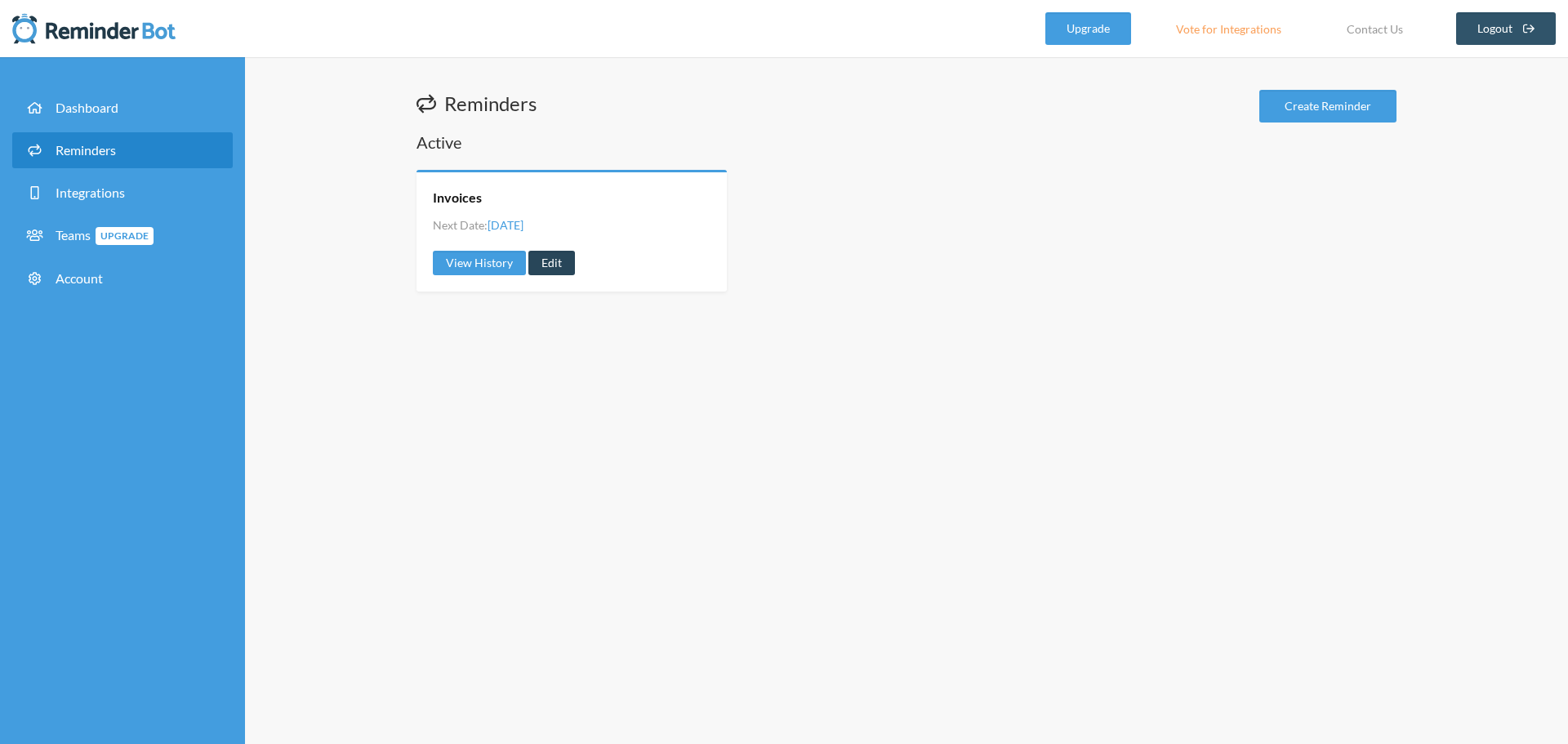
click at [554, 260] on link "Edit" at bounding box center [551, 263] width 46 height 24
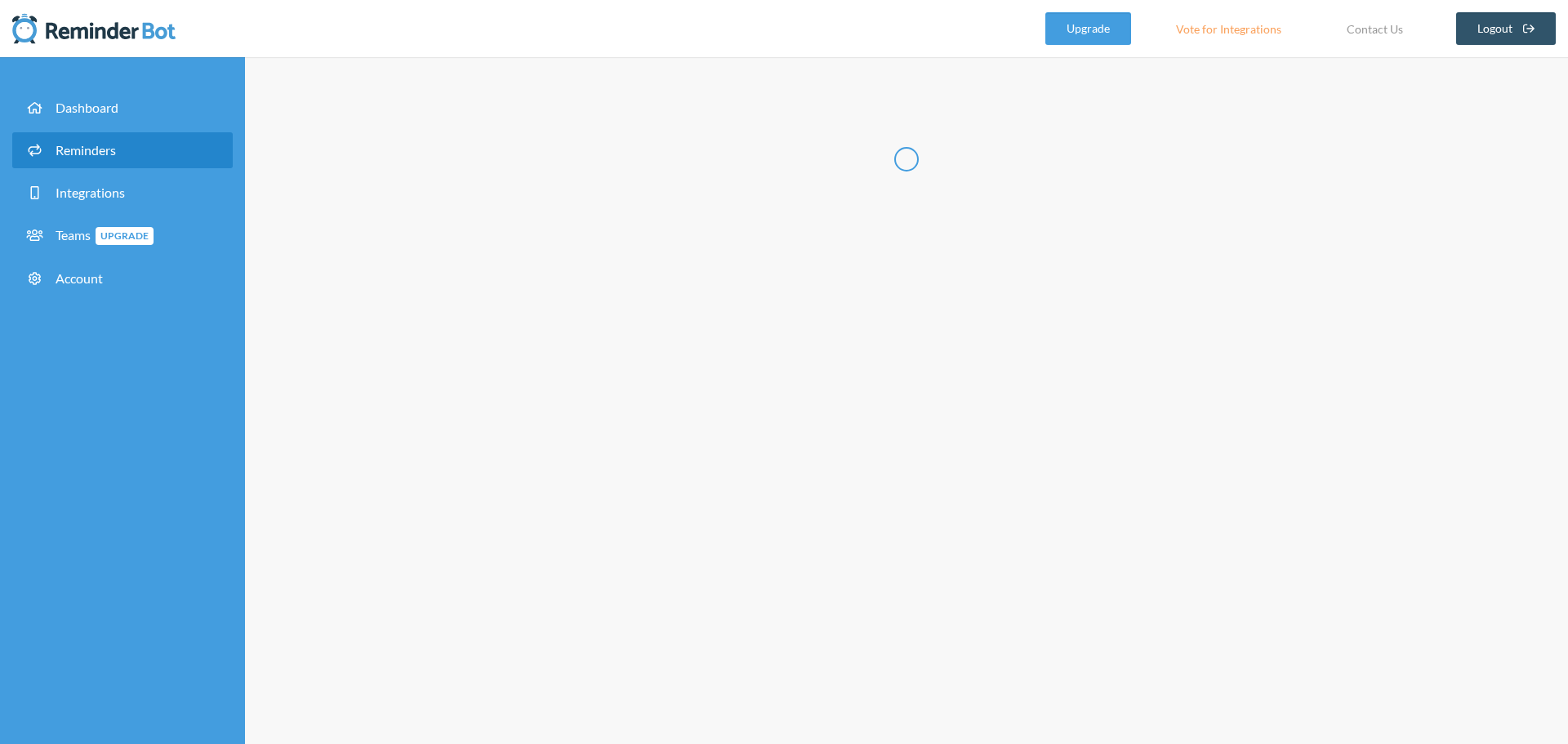
radio input "false"
radio input "true"
type input "Invoices"
select select "10:00:00"
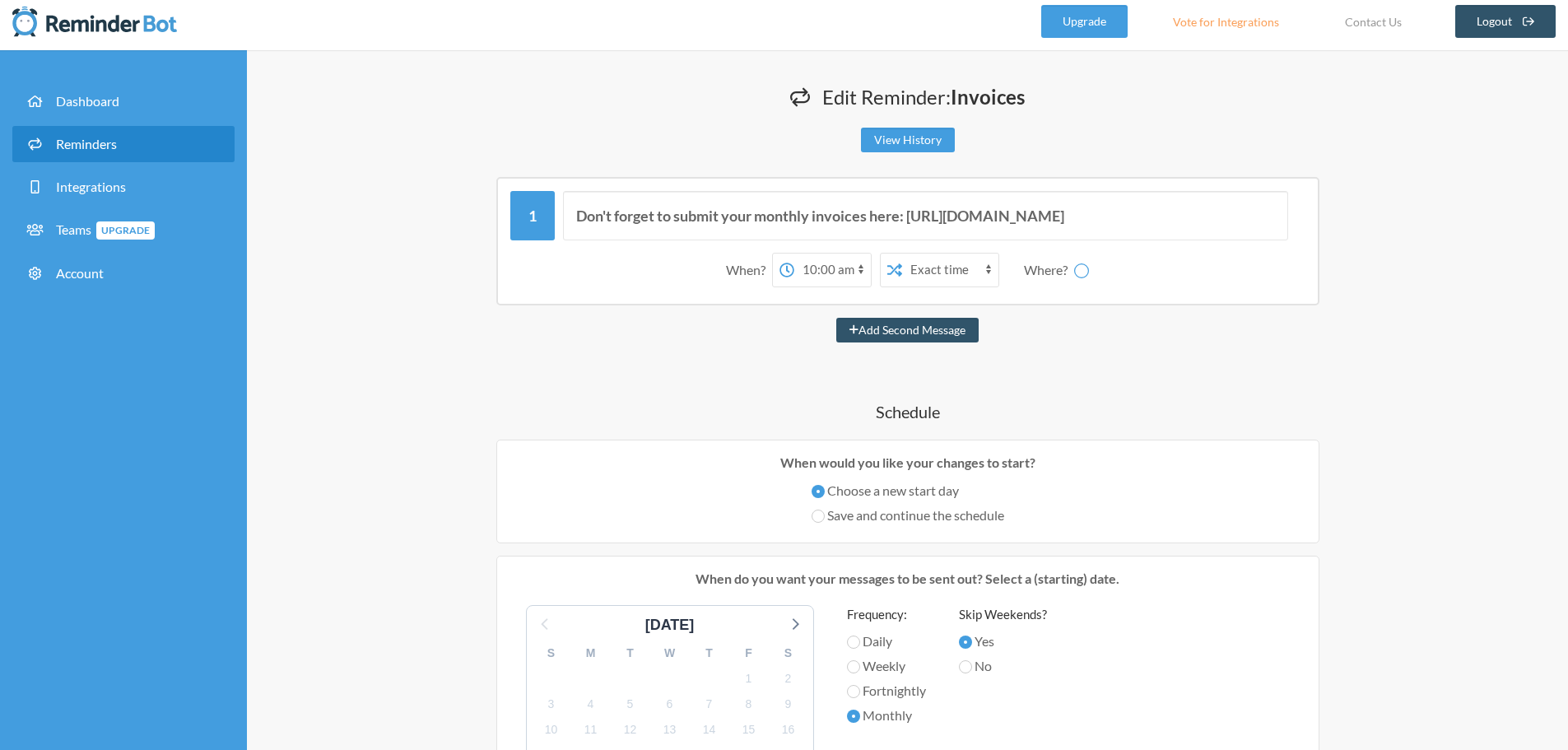
scroll to position [8, 0]
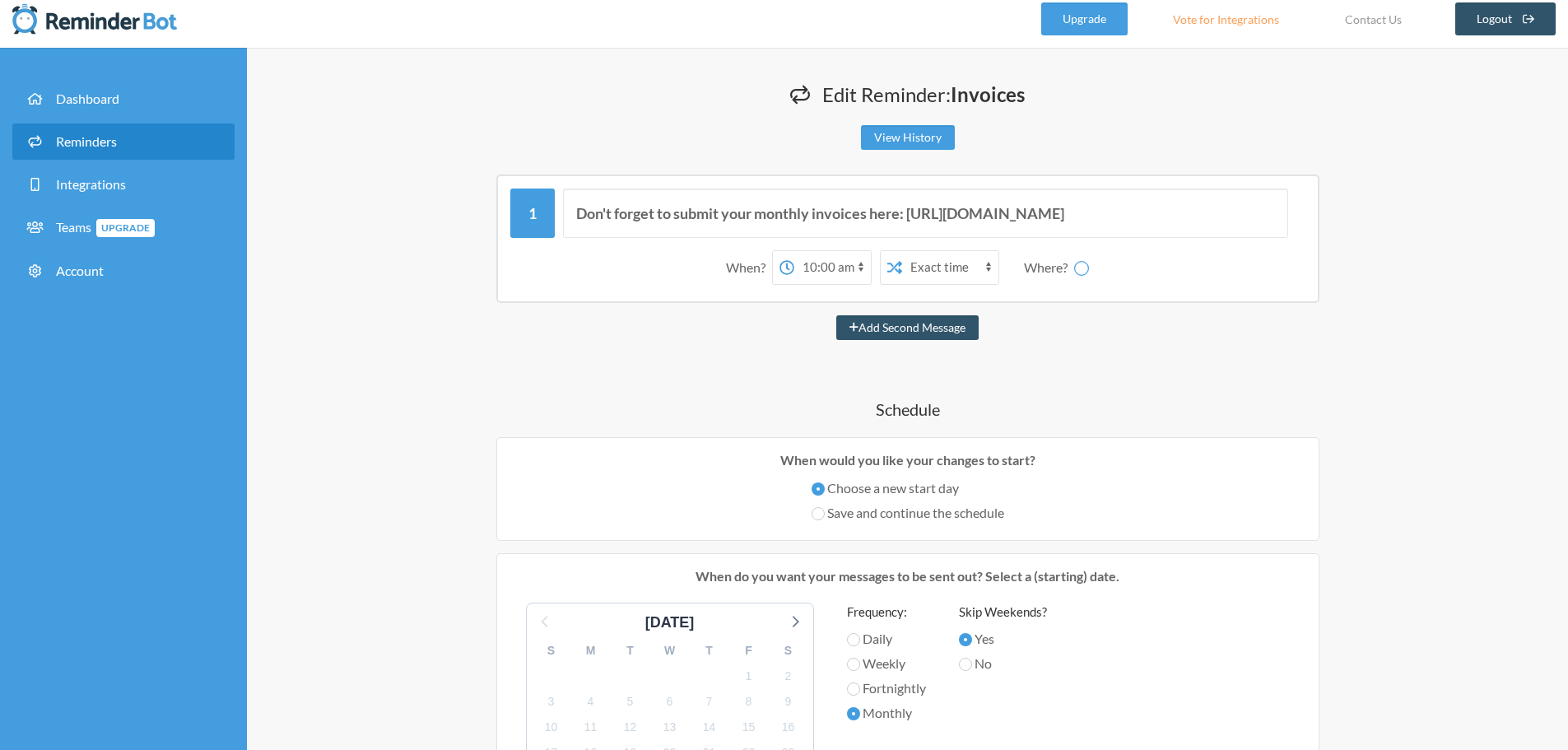
select select "C01GCCQTK26"
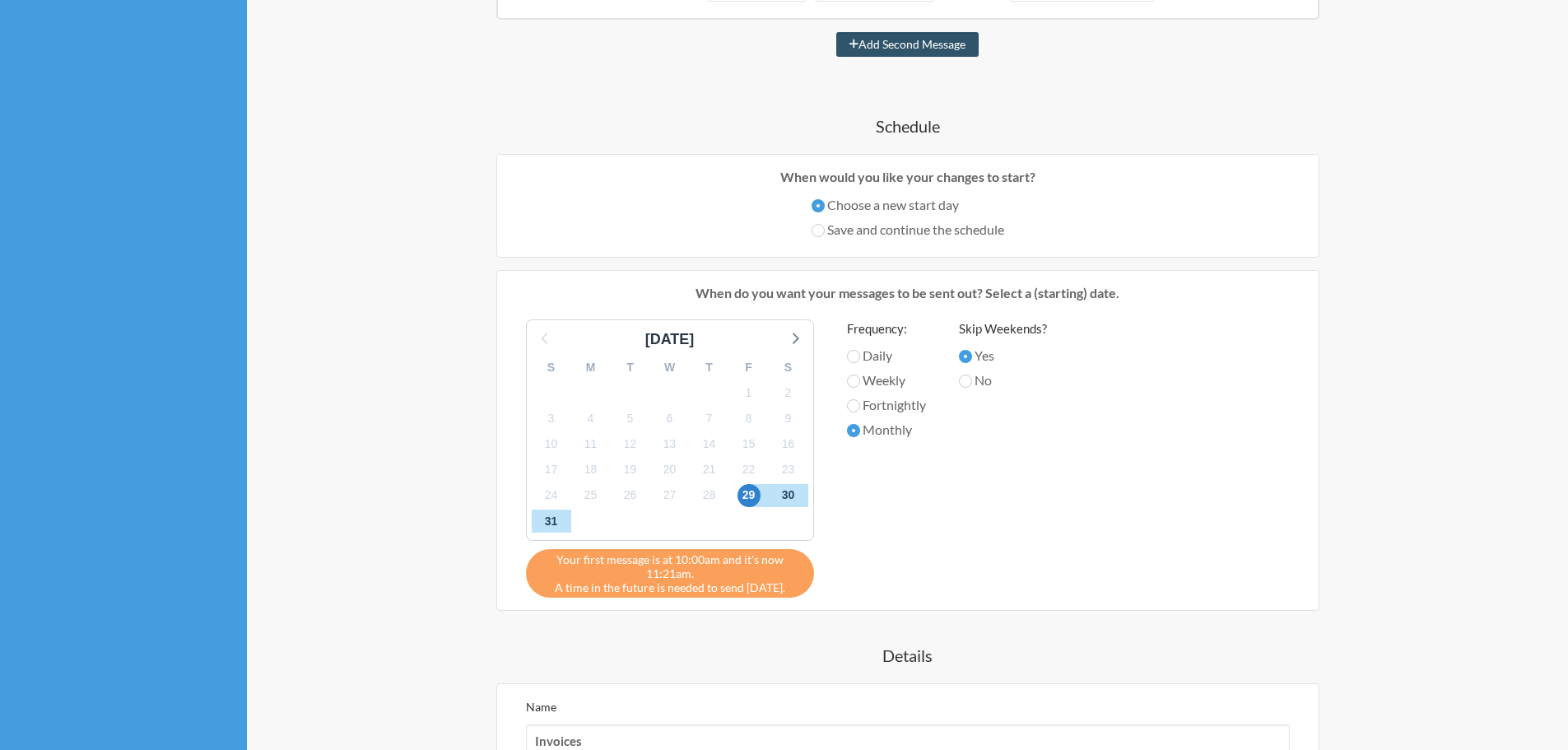
scroll to position [294, 0]
click at [906, 235] on label "Save and continue the schedule" at bounding box center [907, 229] width 193 height 19
click at [824, 235] on input "Save and continue the schedule" at bounding box center [817, 229] width 13 height 13
radio input "true"
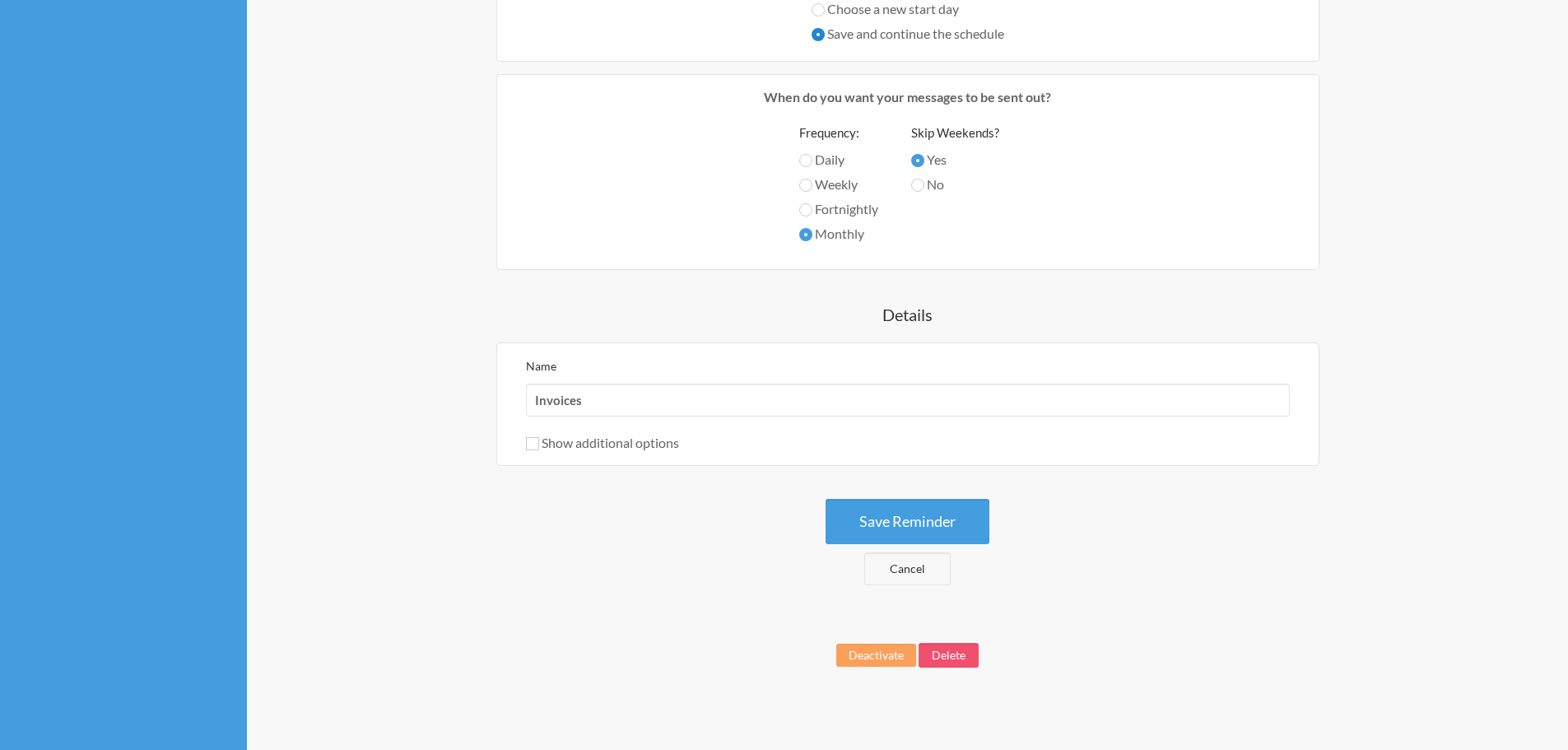
scroll to position [489, 0]
click at [924, 570] on link "Cancel" at bounding box center [907, 568] width 86 height 33
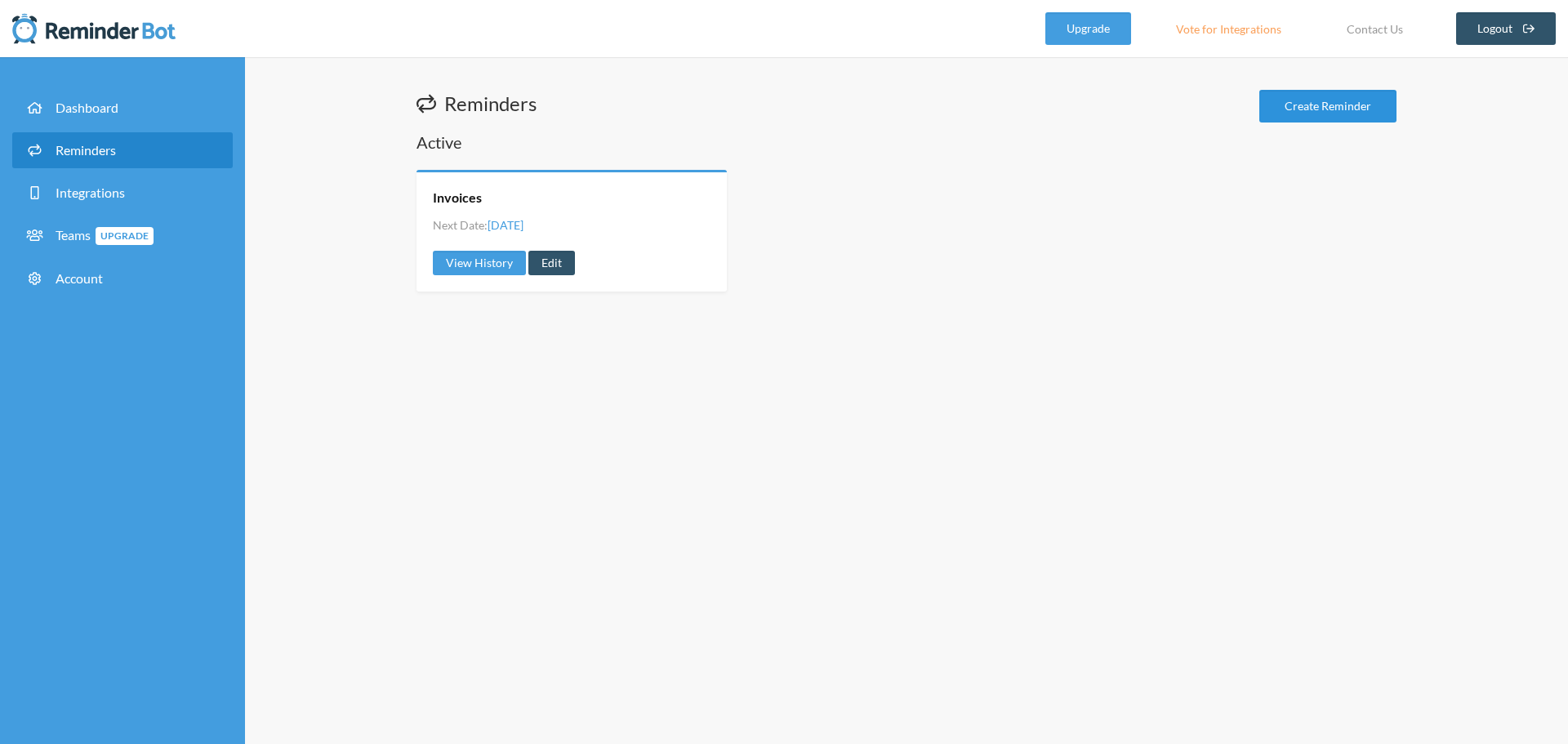
click at [1373, 103] on link "Create Reminder" at bounding box center [1327, 106] width 137 height 32
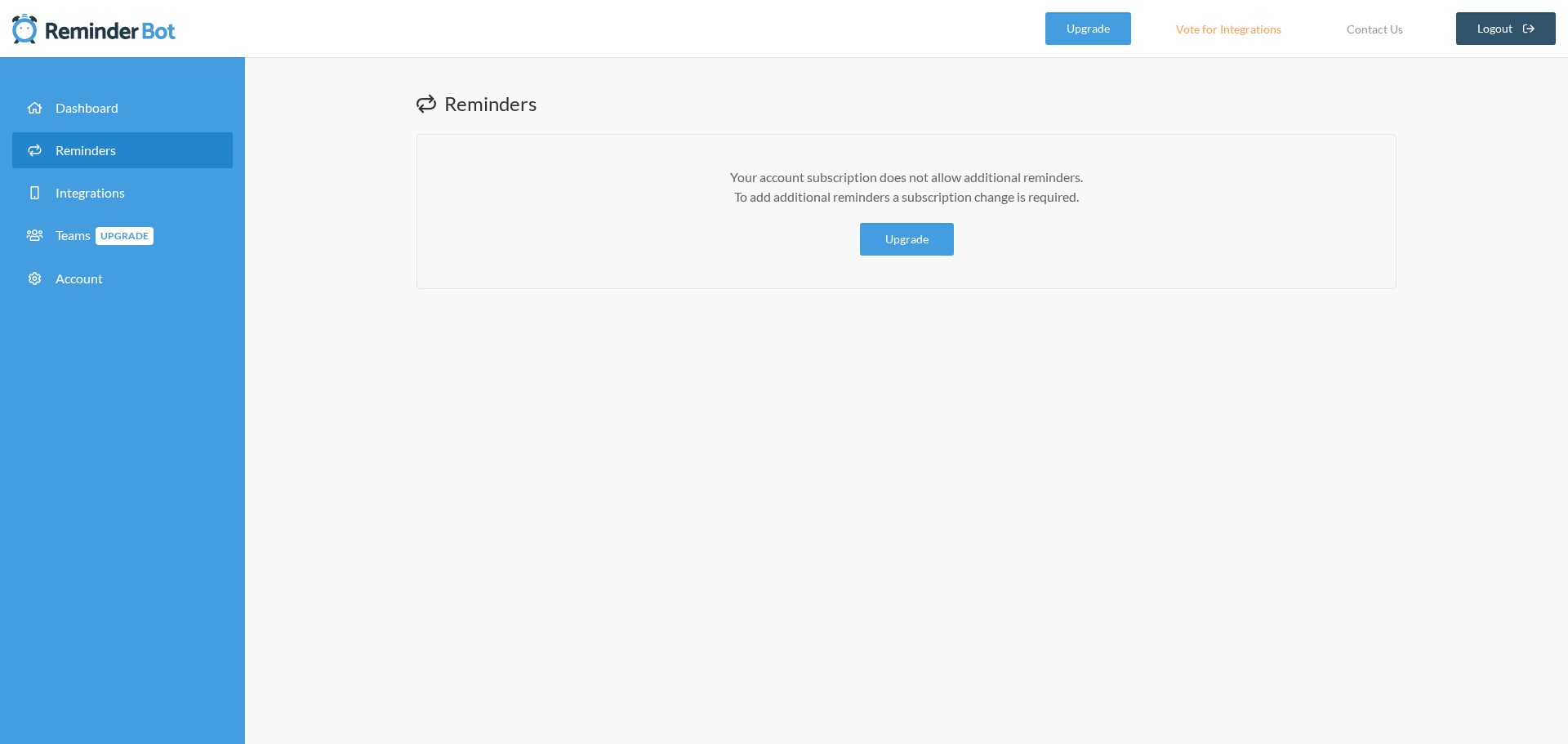
click at [876, 328] on div "Reminders Your account subscription does not allow additional reminders. To add…" at bounding box center [906, 400] width 1323 height 686
click at [160, 188] on link "Integrations" at bounding box center [122, 192] width 221 height 36
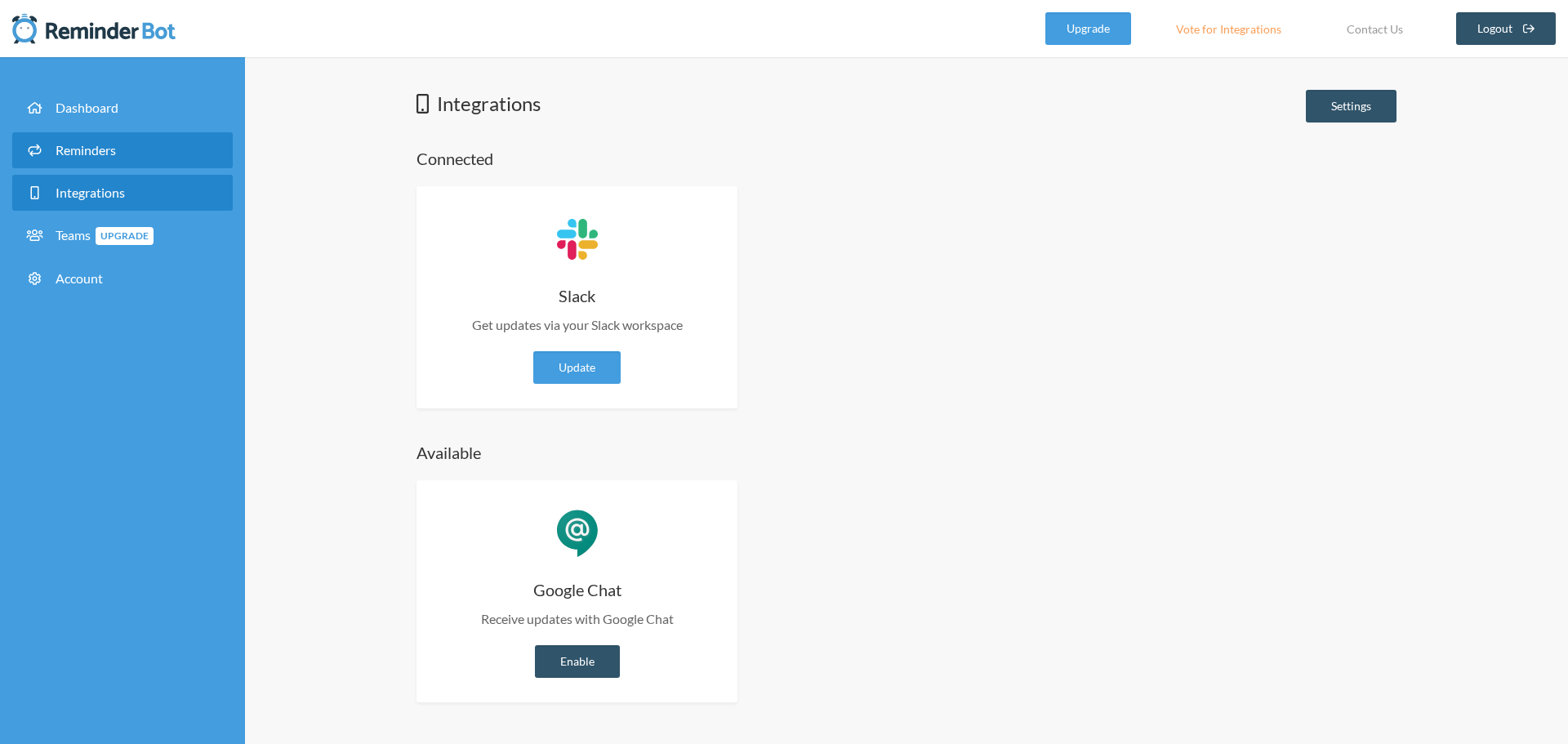
click at [153, 153] on link "Reminders" at bounding box center [122, 150] width 221 height 36
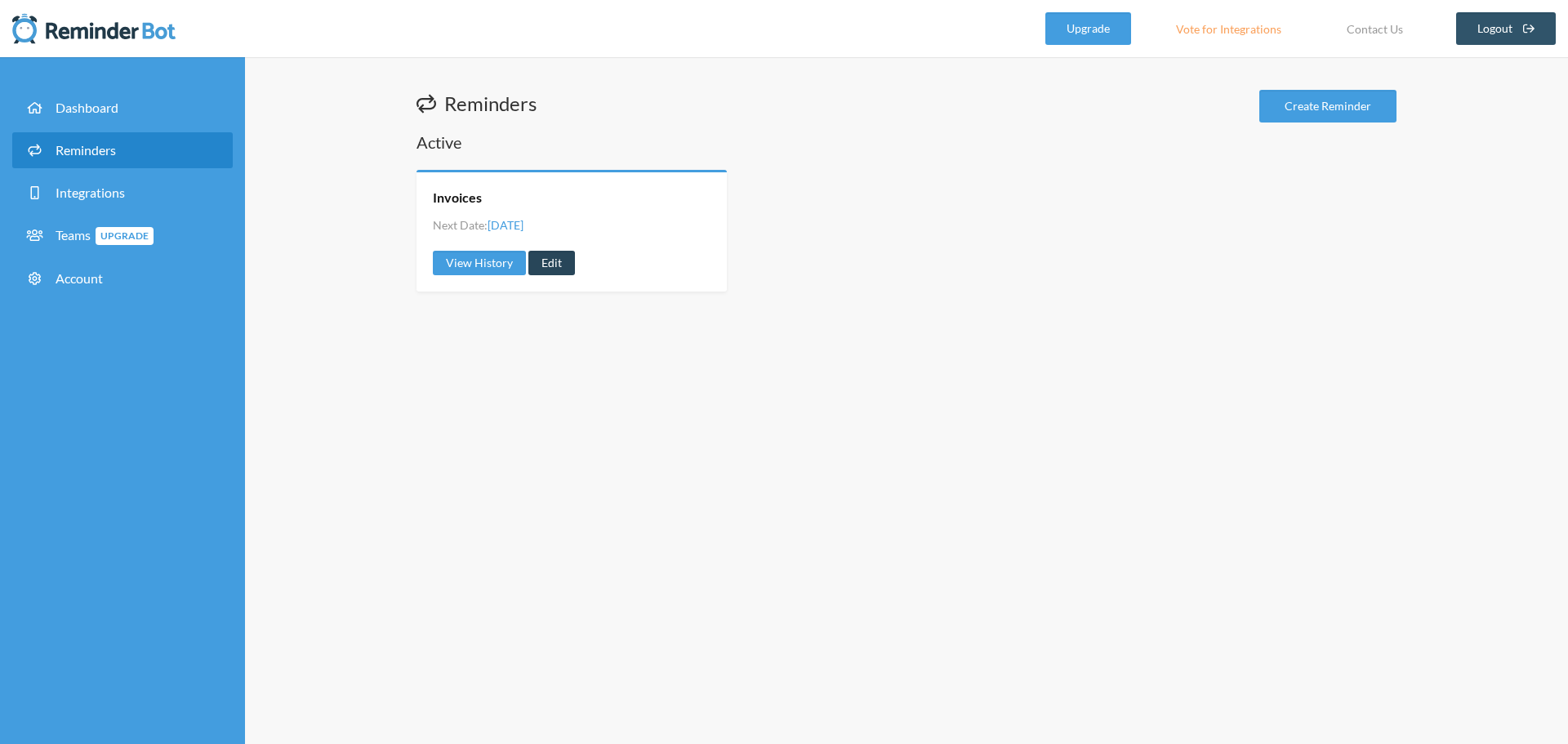
click at [560, 261] on link "Edit" at bounding box center [551, 263] width 46 height 24
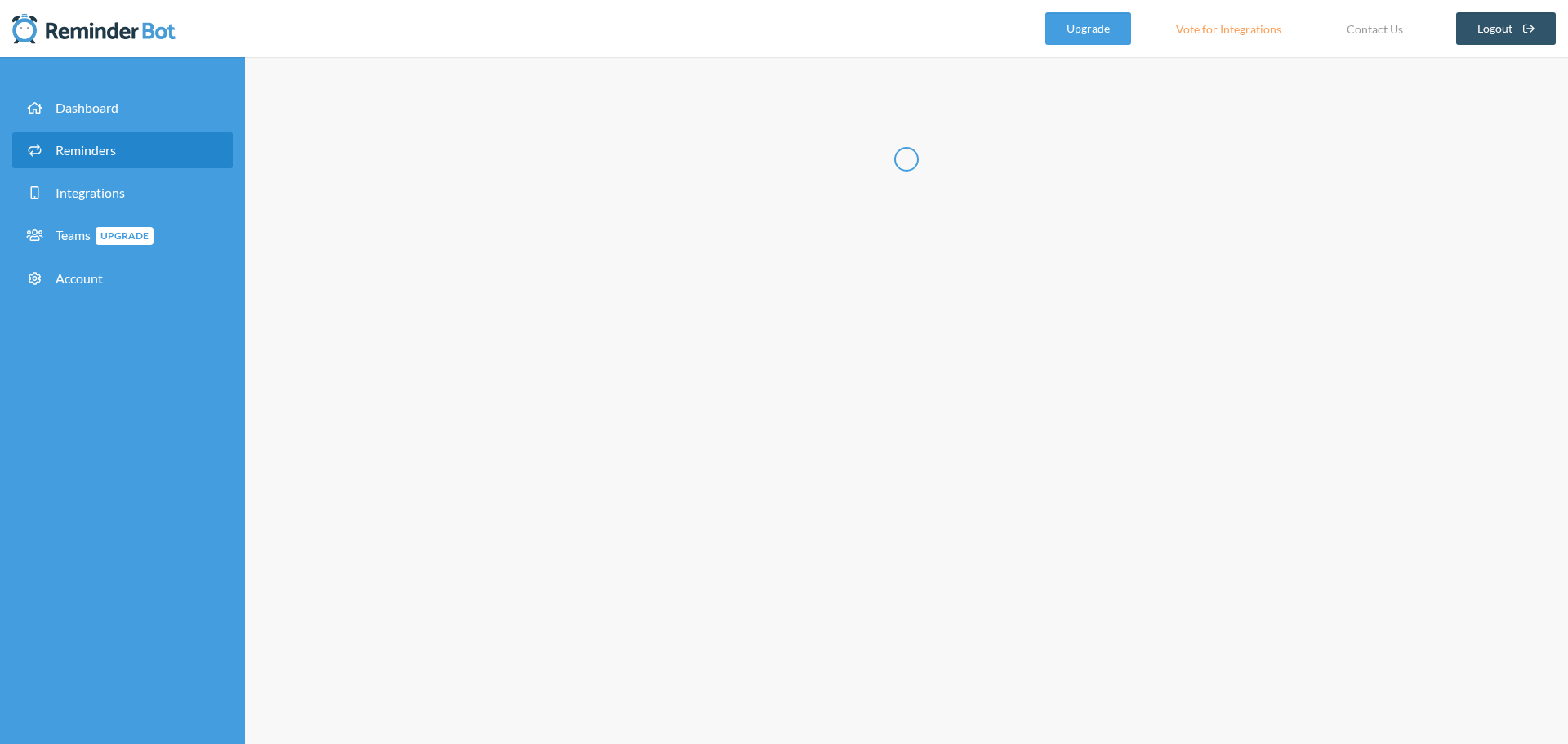
radio input "false"
radio input "true"
type input "Invoices"
select select "10:00:00"
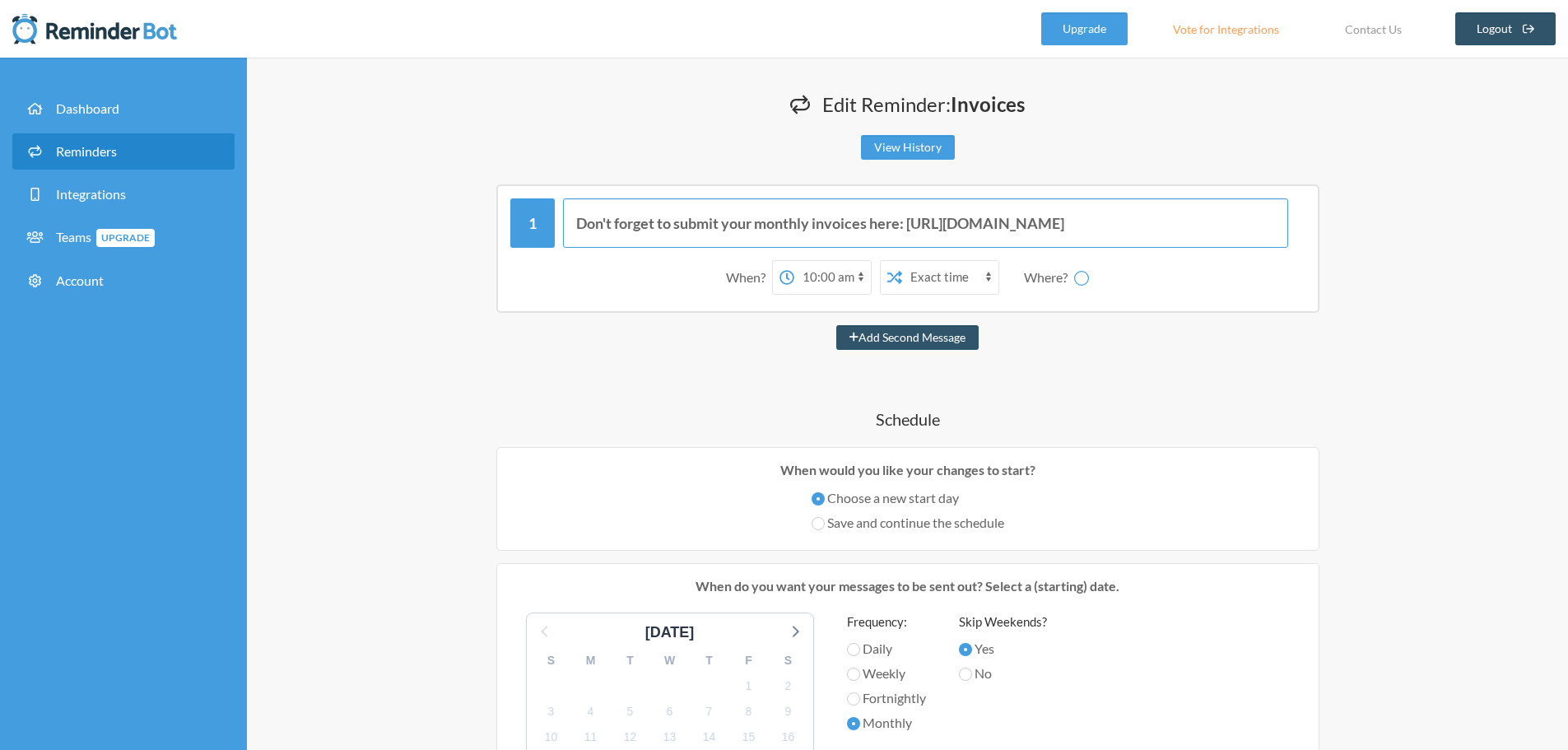
click at [681, 243] on input "Don't forget to submit your monthly invoices here: [URL][DOMAIN_NAME]" at bounding box center [926, 223] width 725 height 49
select select "C01GCCQTK26"
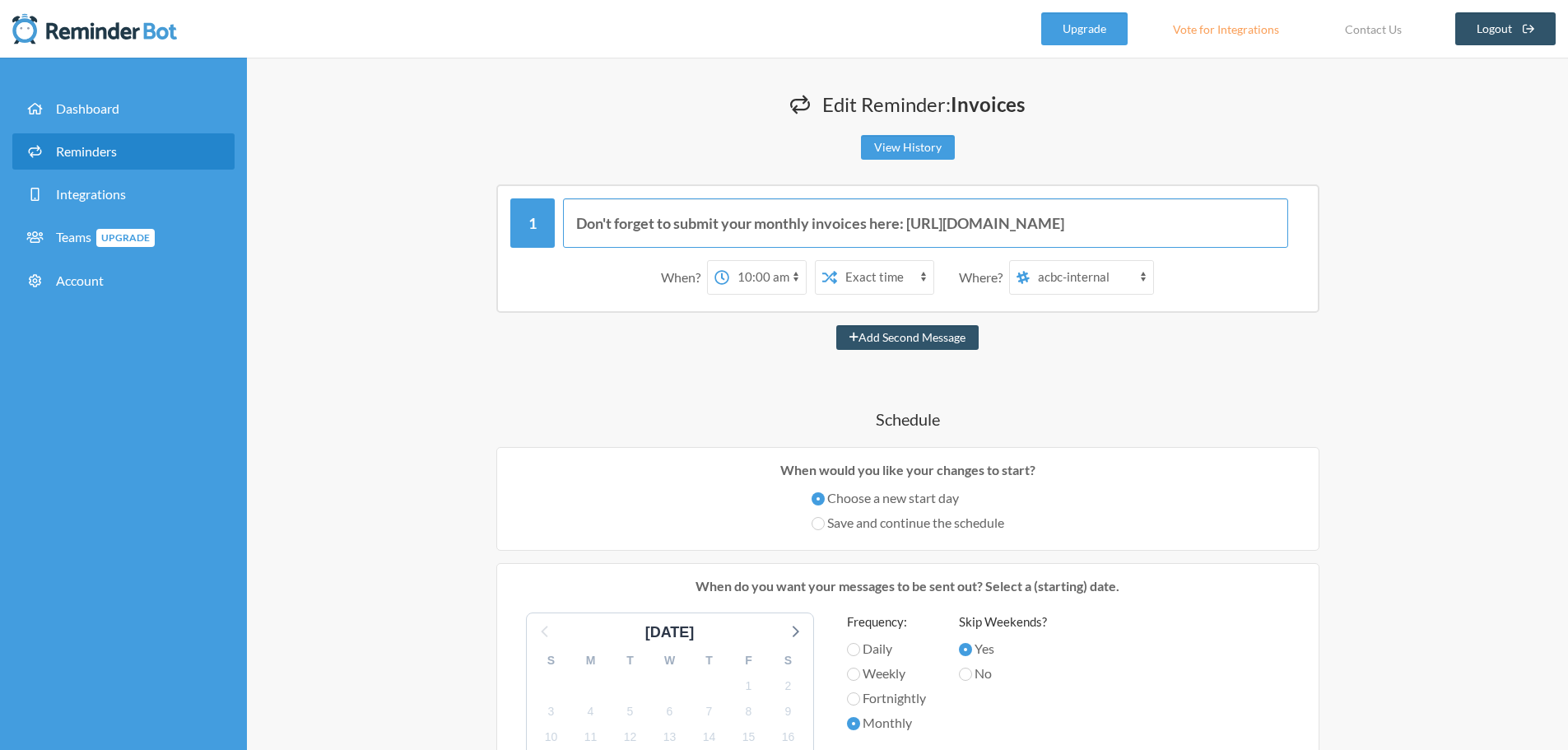
scroll to position [0, 202]
drag, startPoint x: 760, startPoint y: 222, endPoint x: 1288, endPoint y: 239, distance: 528.3
click at [1288, 239] on div "Don't forget to submit your monthly invoices here: [URL][DOMAIN_NAME]" at bounding box center [907, 223] width 795 height 49
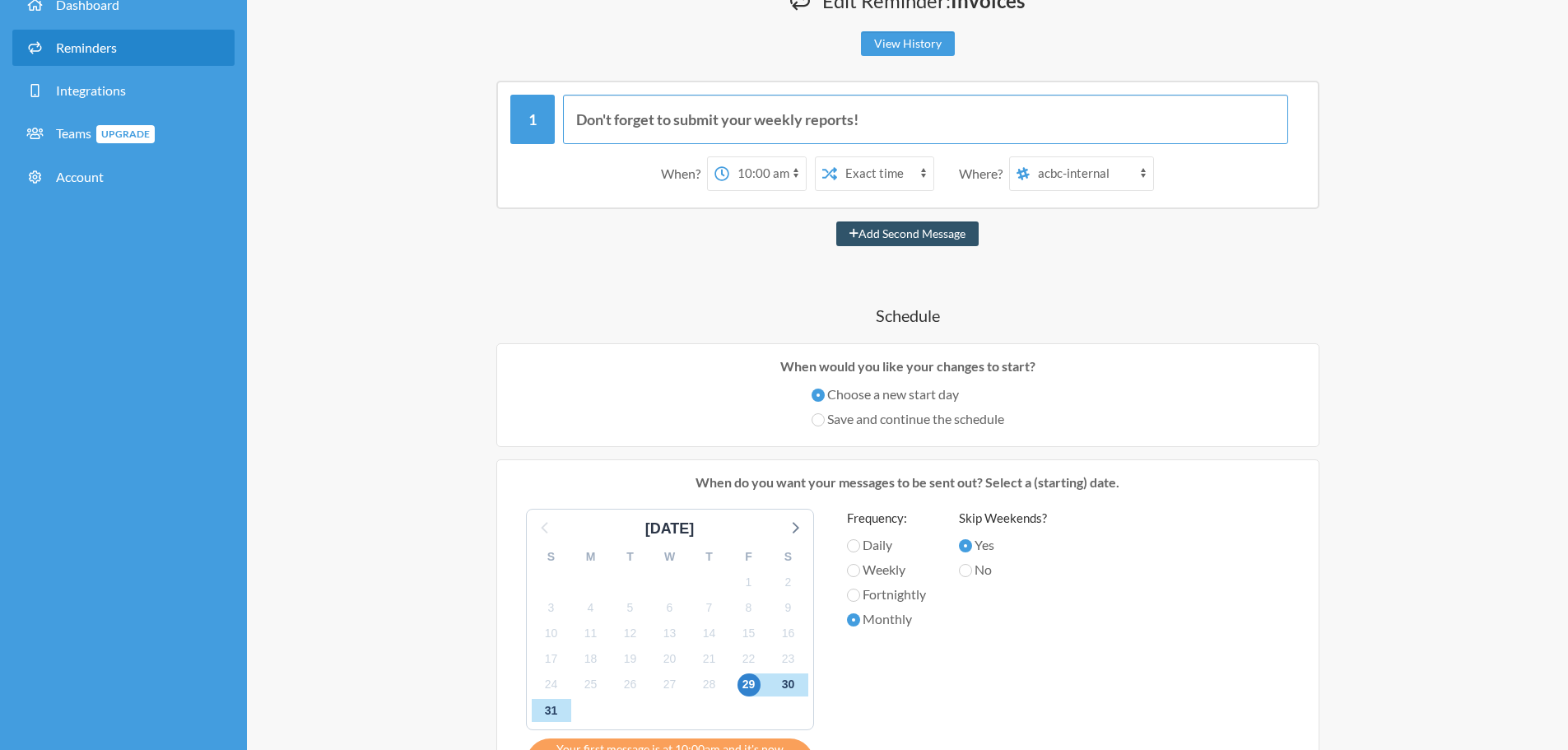
scroll to position [107, 0]
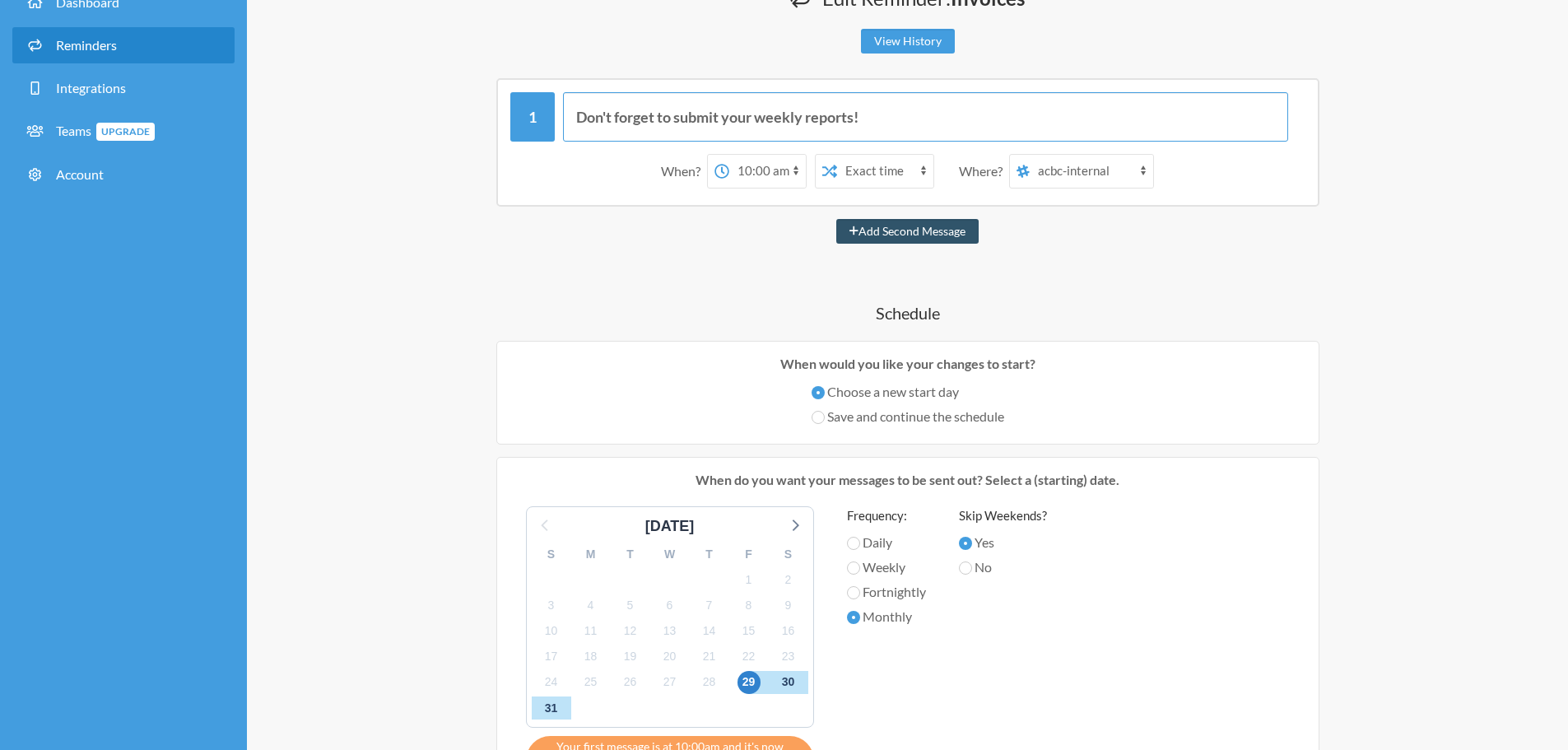
type input "Don't forget to submit your weekly reports!"
click at [887, 561] on label "Weekly" at bounding box center [886, 567] width 79 height 19
click at [860, 562] on input "Weekly" at bounding box center [853, 568] width 13 height 13
radio input "true"
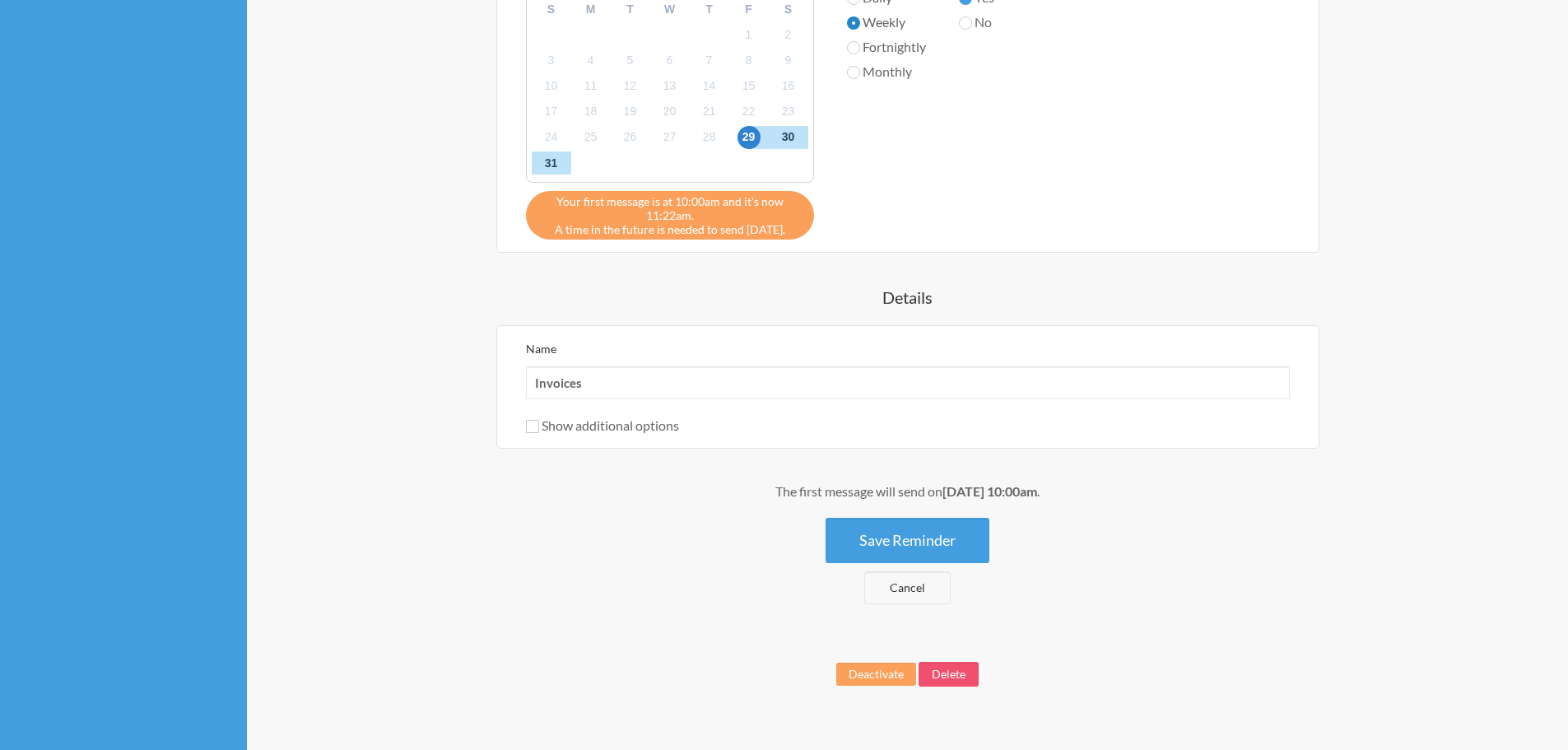
scroll to position [652, 0]
click at [795, 372] on input "Invoices" at bounding box center [908, 381] width 764 height 33
type input "weekly report"
click at [956, 518] on button "Save Reminder" at bounding box center [907, 539] width 164 height 45
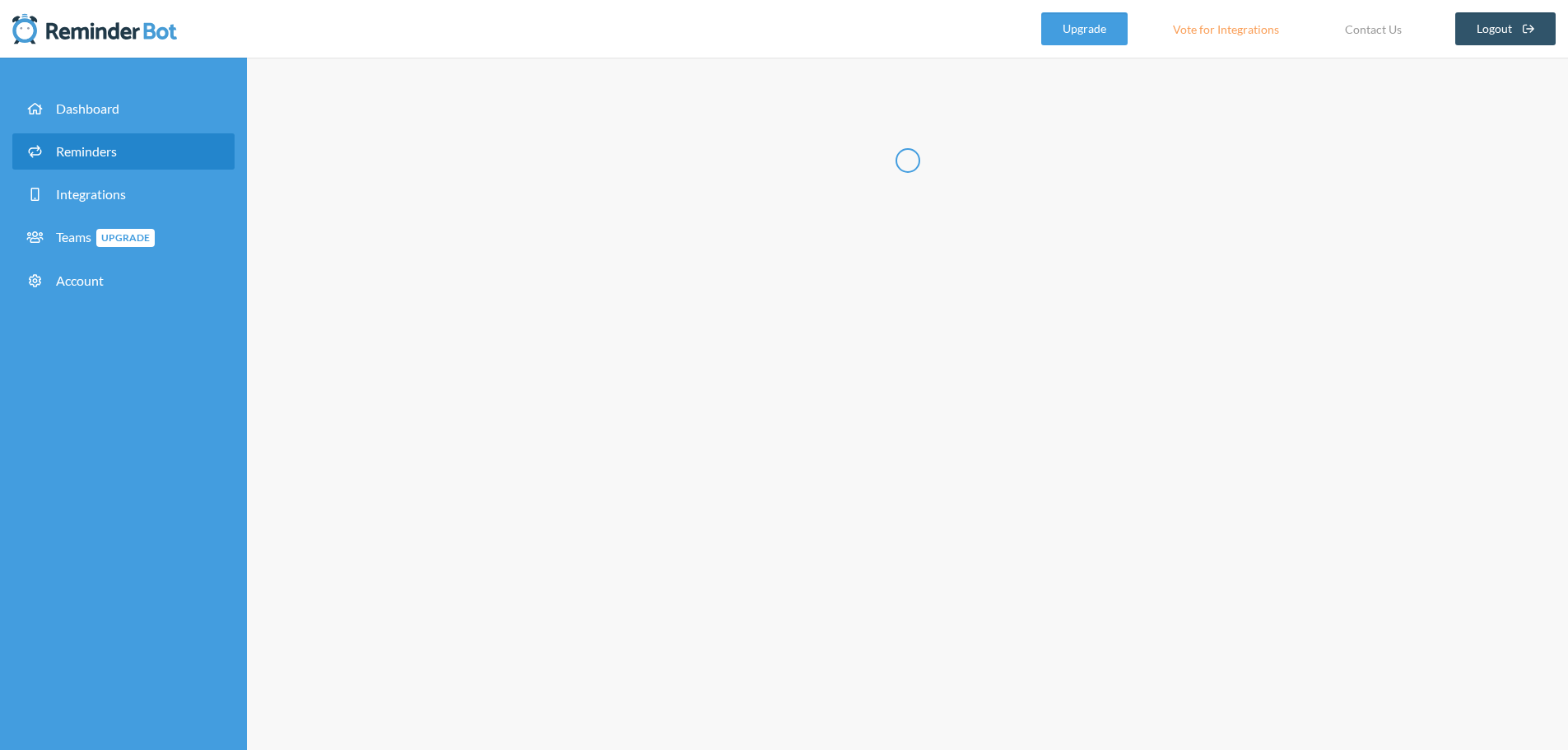
scroll to position [0, 0]
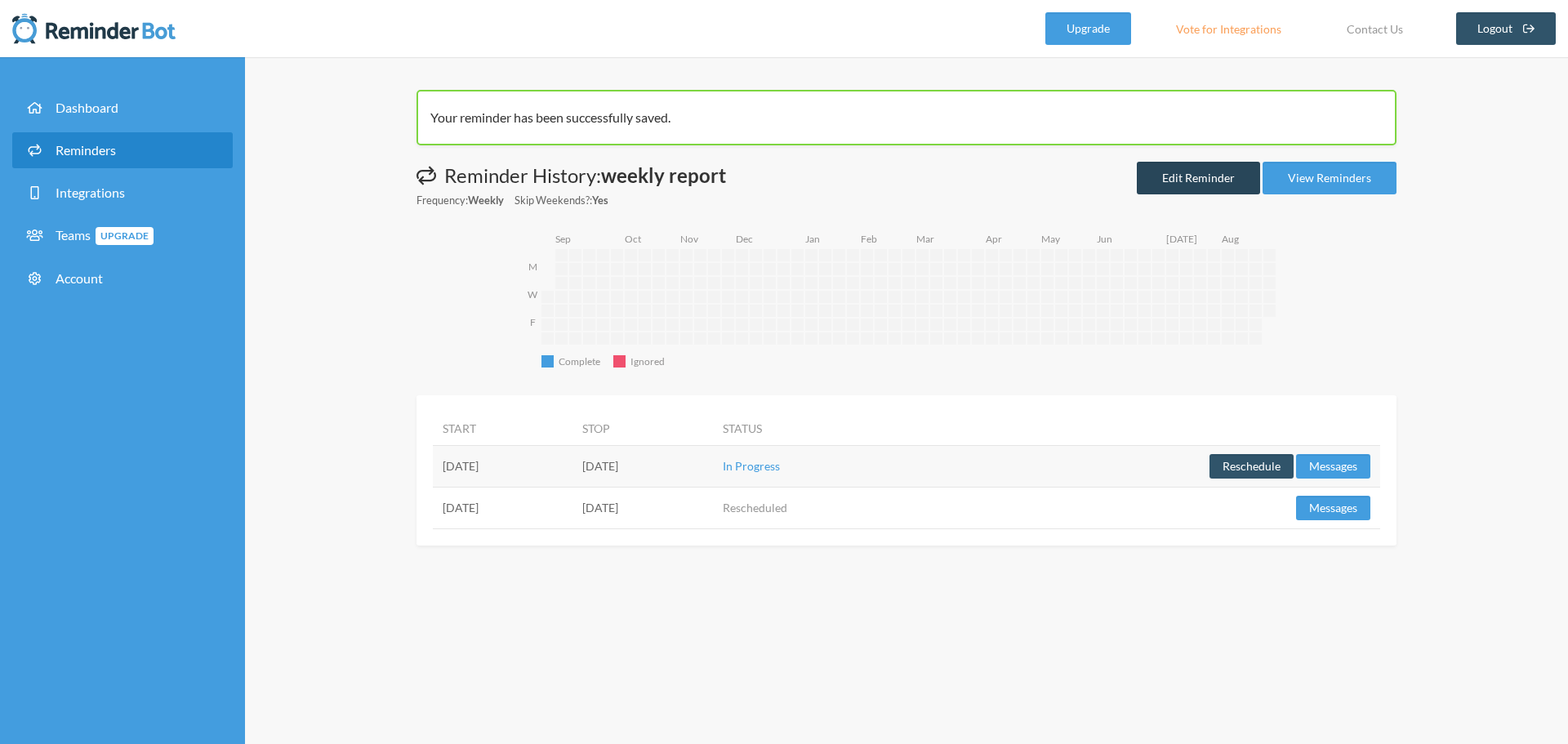
click at [1207, 163] on link "Edit Reminder" at bounding box center [1198, 177] width 123 height 32
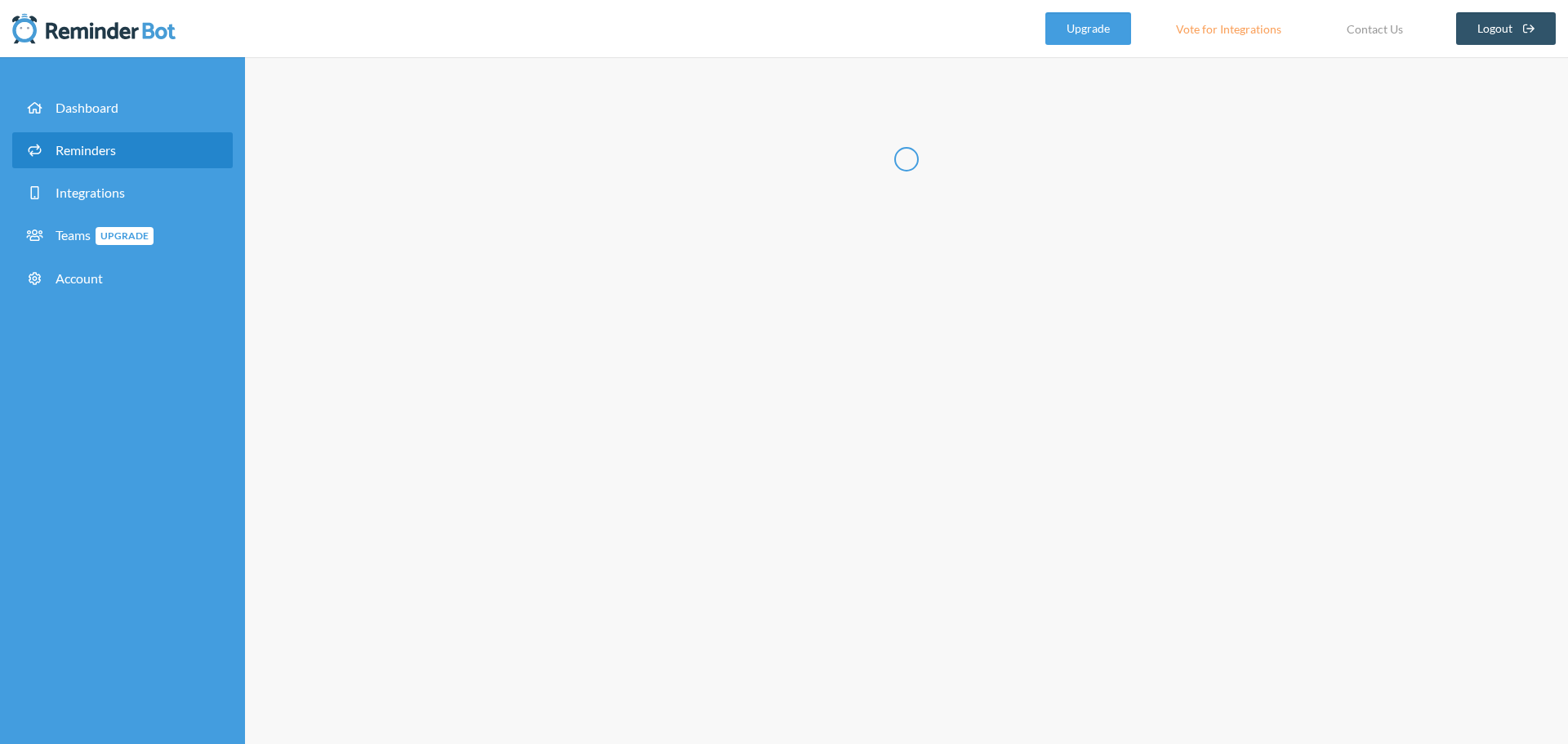
radio input "false"
radio input "true"
type input "weekly report"
select select "10:00:00"
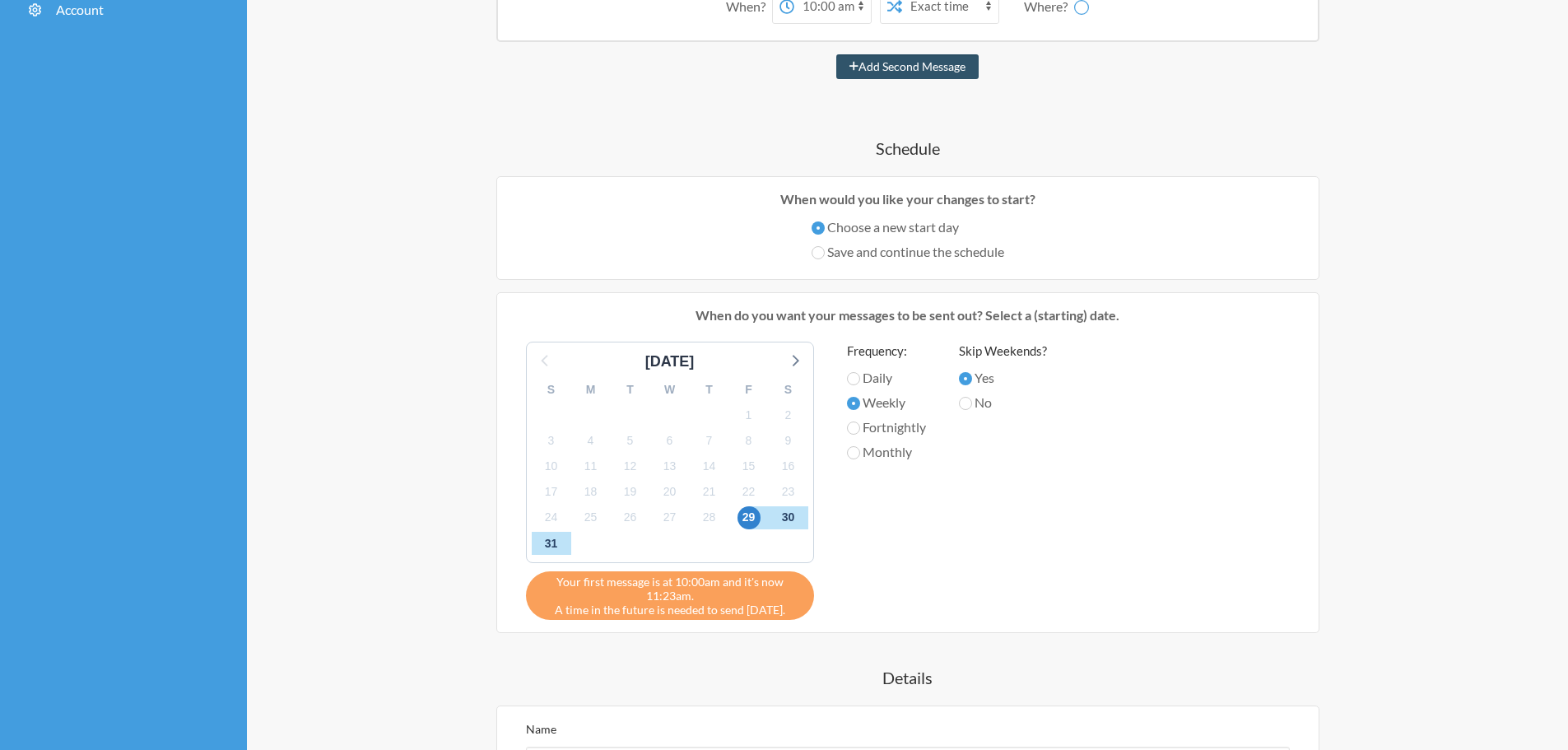
scroll to position [272, 0]
click at [717, 518] on span "28" at bounding box center [709, 517] width 23 height 23
select select "C01GCCQTK26"
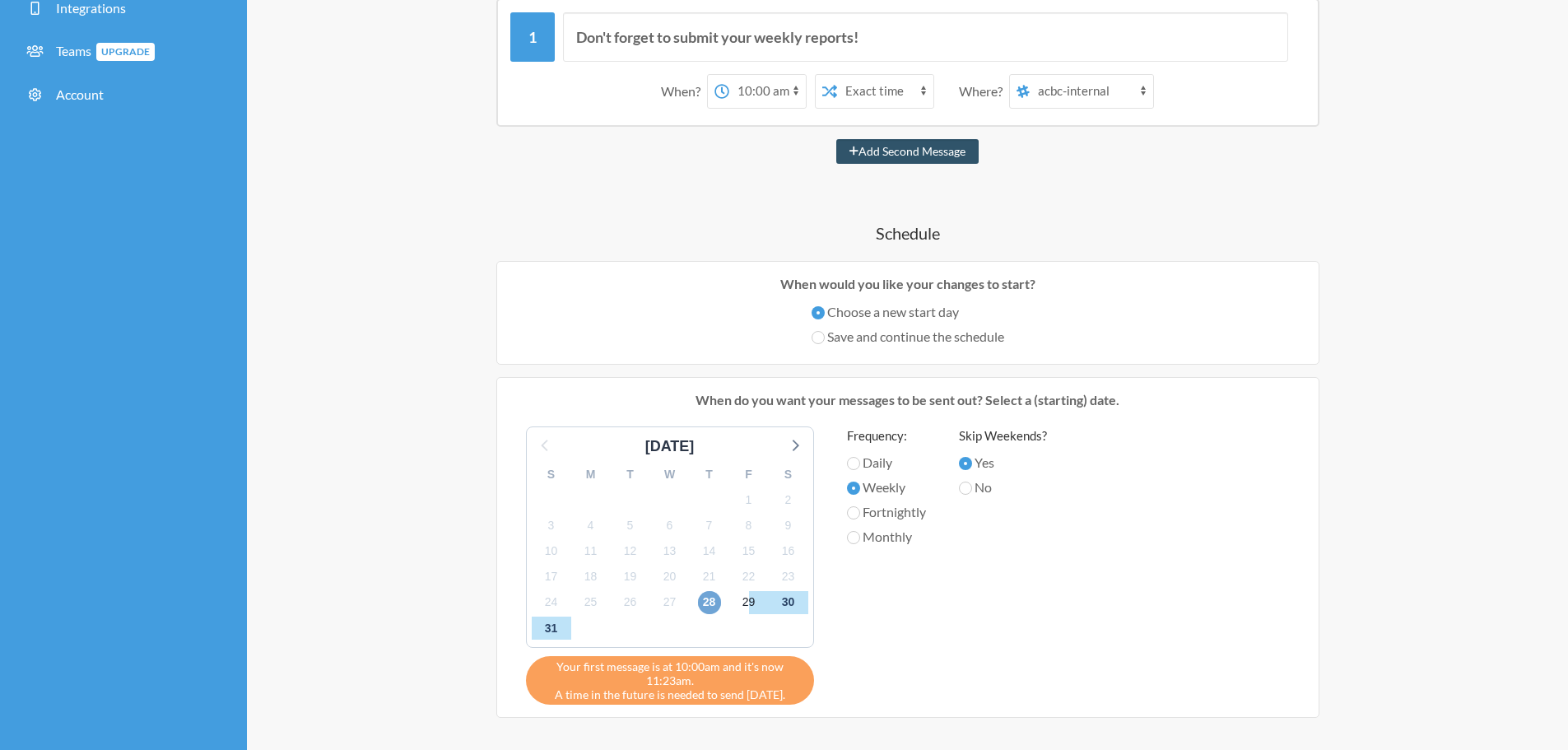
scroll to position [171, 0]
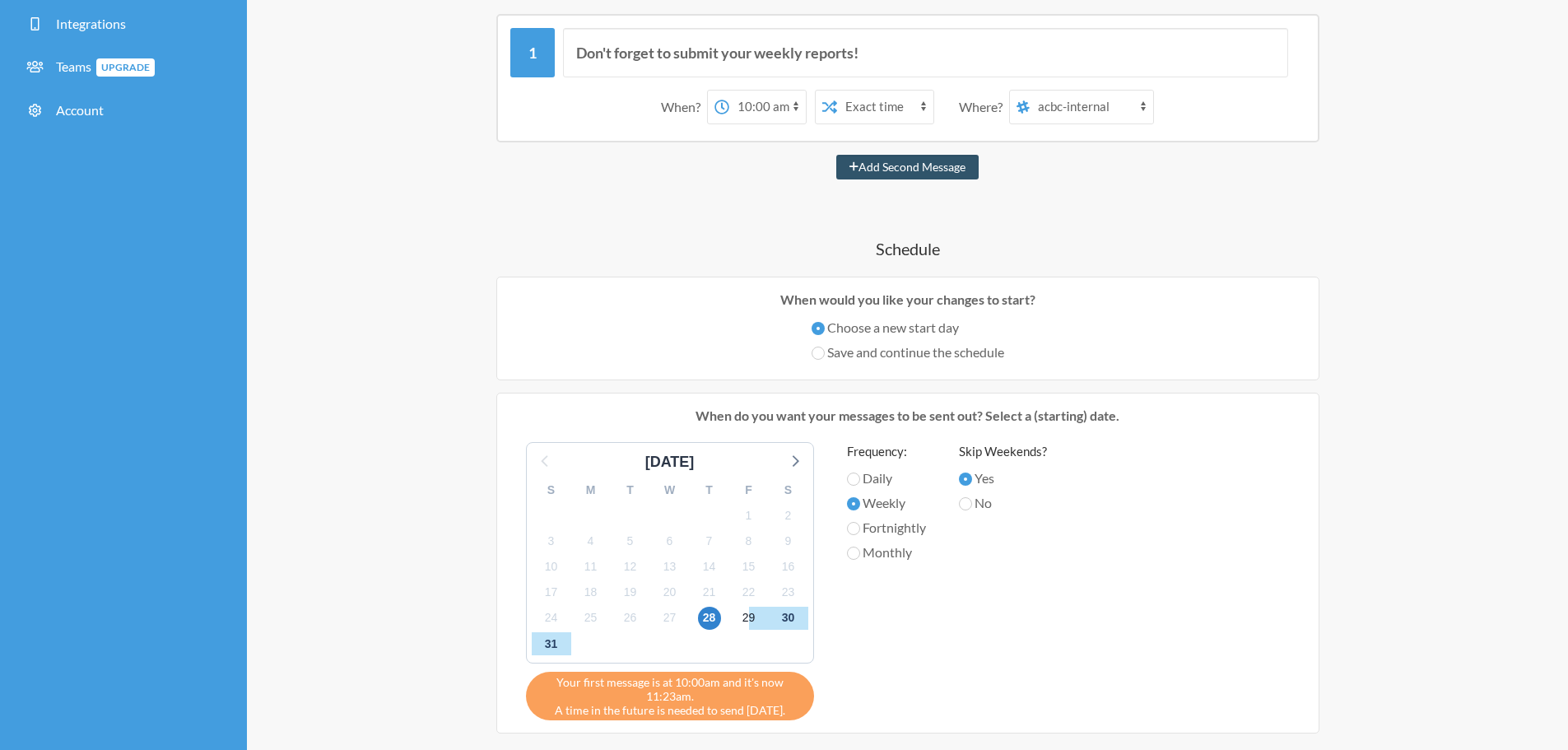
click at [767, 120] on select "12:00 am 12:15 am 12:30 am 12:45 am 1:00 am 1:15 am 1:30 am 1:45 am 2:00 am 2:1…" at bounding box center [767, 107] width 77 height 33
select select "12:00:00"
click at [729, 91] on select "12:00 am 12:15 am 12:30 am 12:45 am 1:00 am 1:15 am 1:30 am 1:45 am 2:00 am 2:1…" at bounding box center [767, 107] width 77 height 33
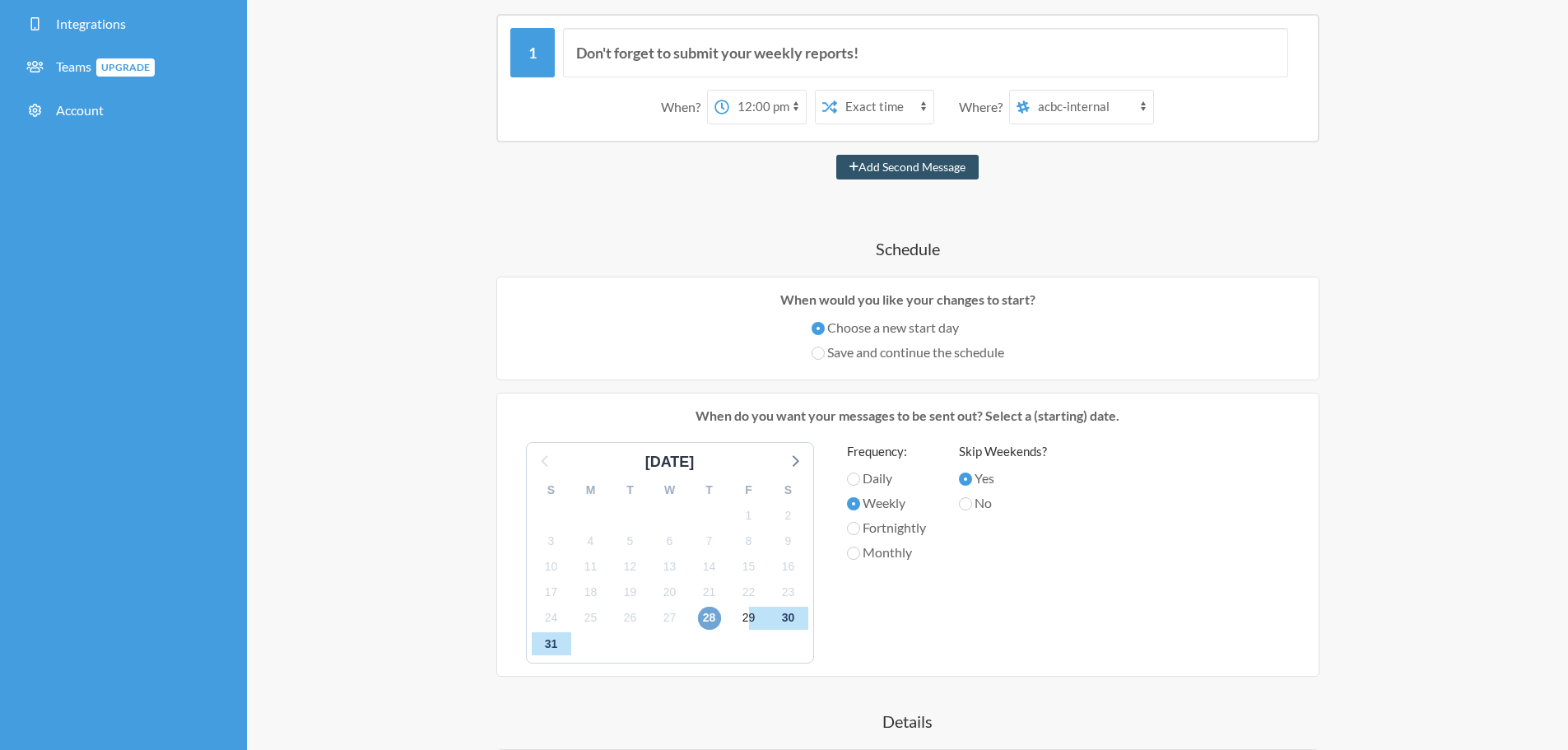
click at [704, 614] on span "28" at bounding box center [709, 618] width 23 height 23
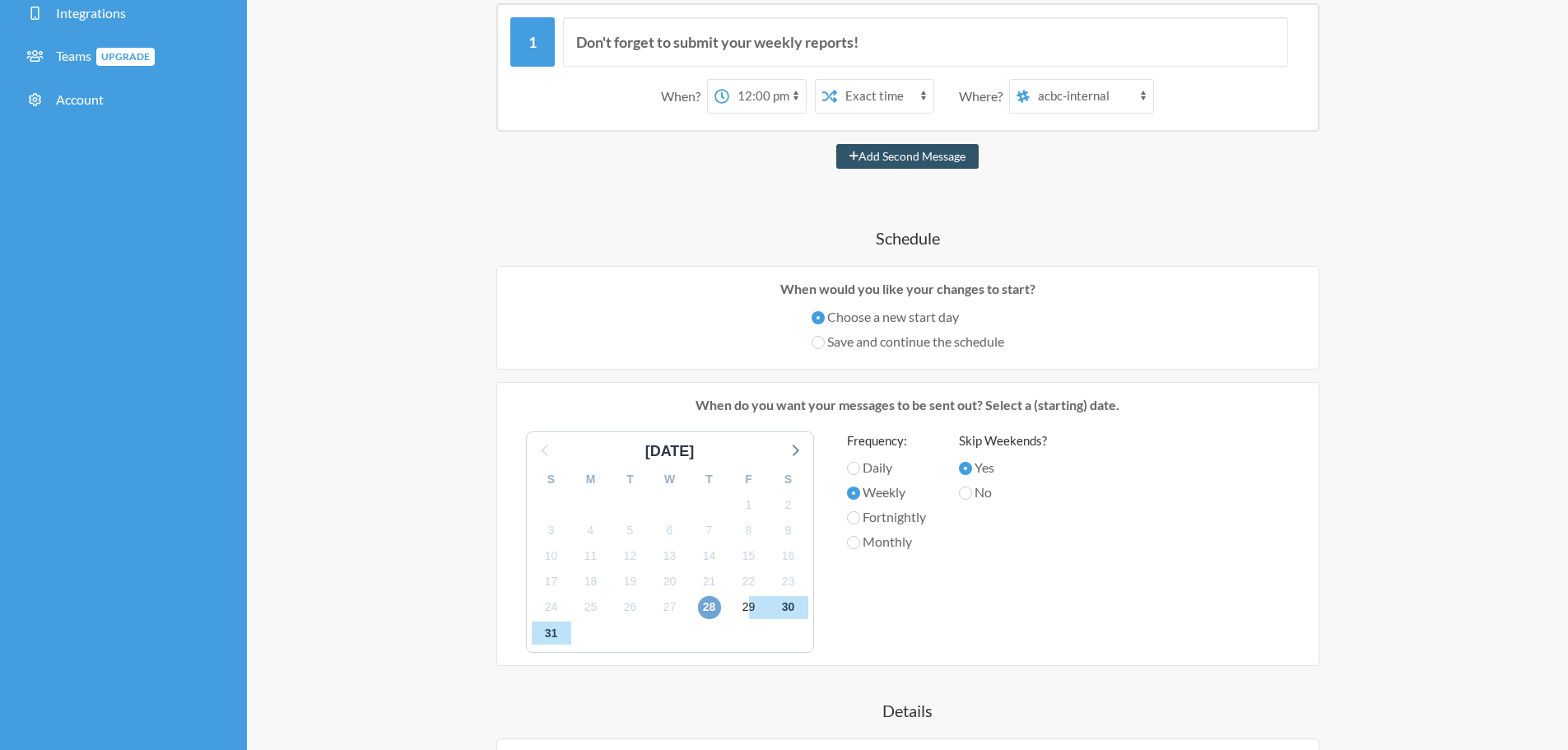
scroll to position [182, 0]
click at [714, 597] on span "28" at bounding box center [709, 607] width 23 height 23
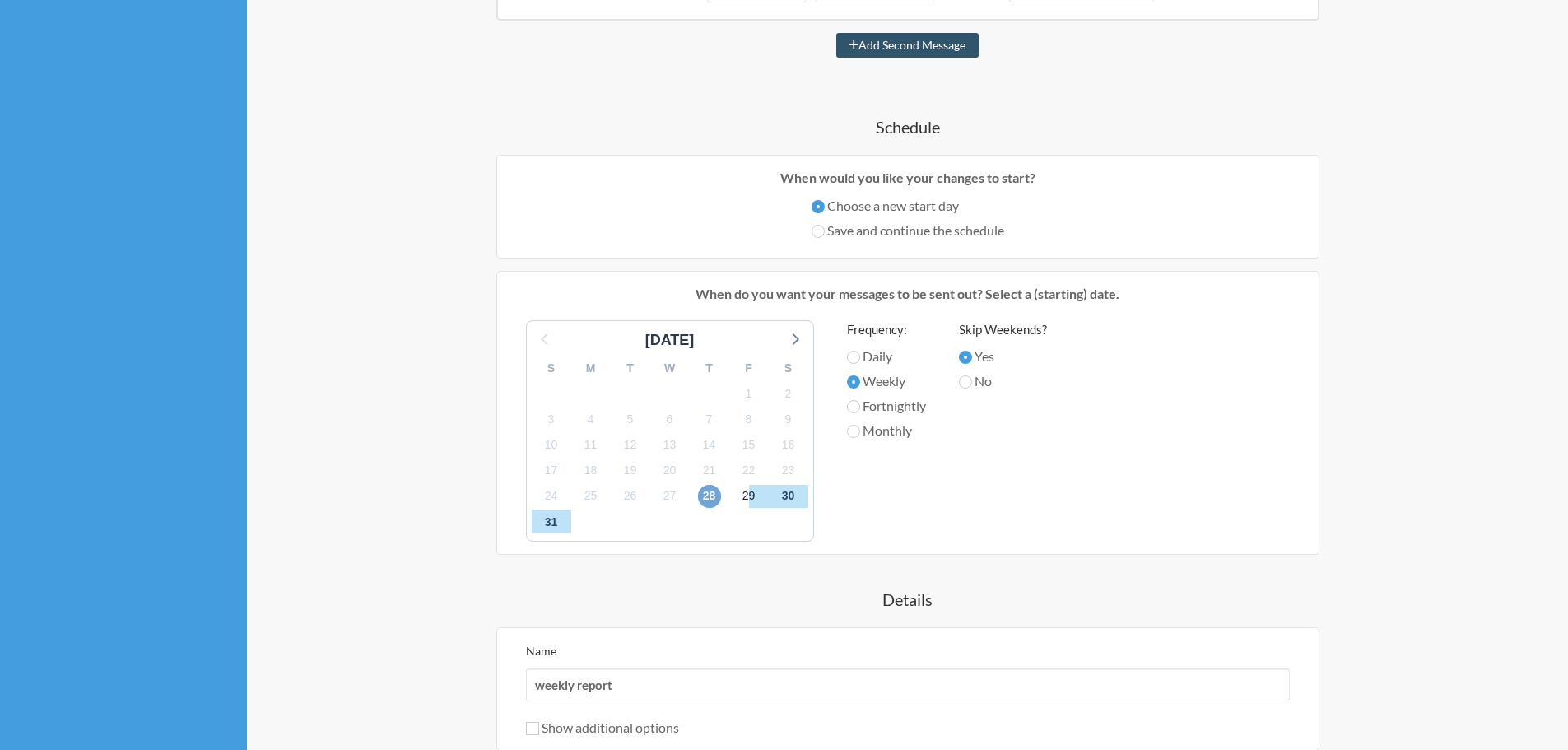
scroll to position [293, 0]
click at [704, 499] on span "28" at bounding box center [709, 496] width 23 height 23
click at [747, 492] on span "29" at bounding box center [749, 496] width 23 height 23
click at [699, 494] on span "28" at bounding box center [709, 496] width 23 height 23
click at [746, 499] on span "29" at bounding box center [749, 496] width 23 height 23
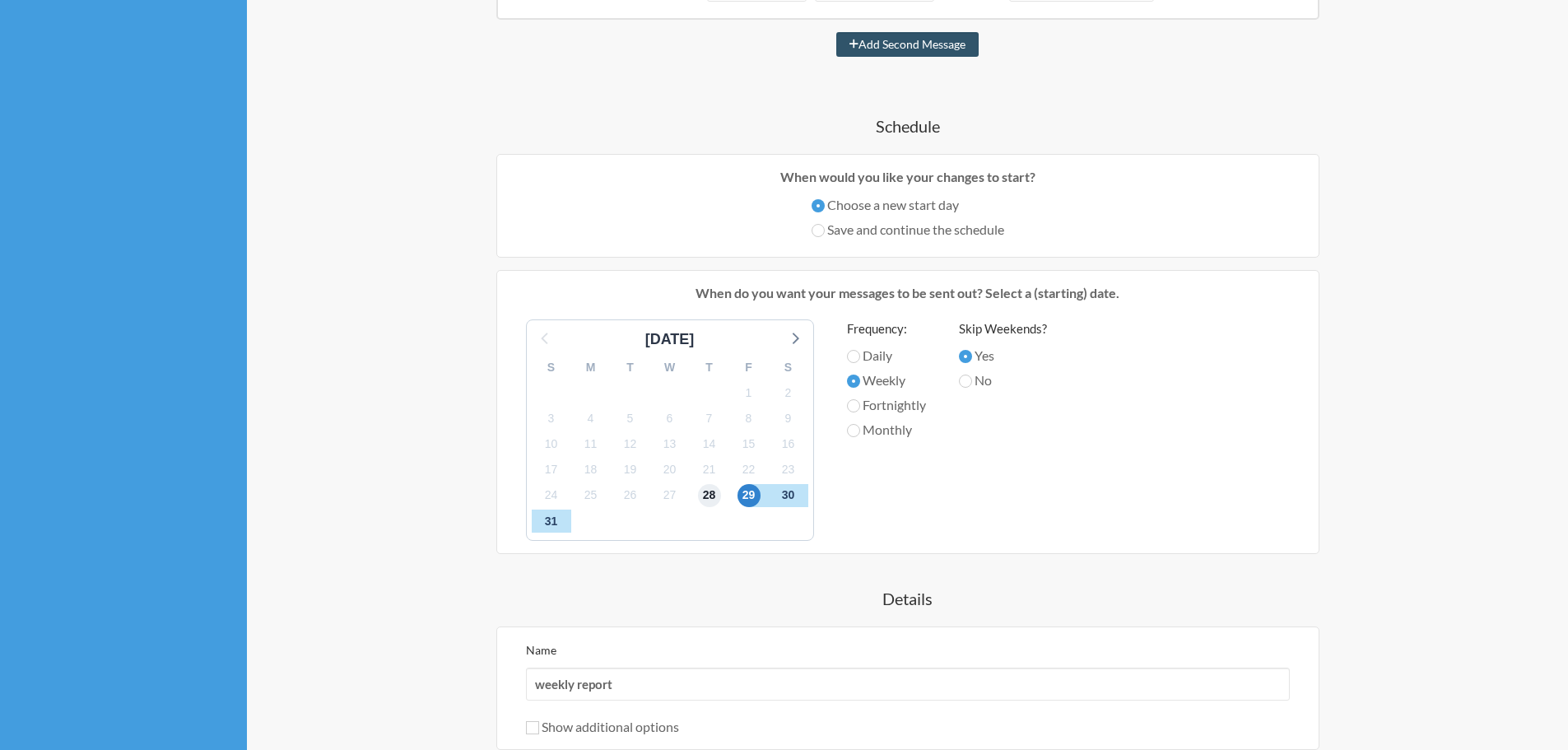
click at [716, 499] on span "28" at bounding box center [709, 496] width 23 height 23
click at [758, 491] on span "29" at bounding box center [749, 496] width 23 height 23
click at [706, 495] on span "28" at bounding box center [709, 496] width 23 height 23
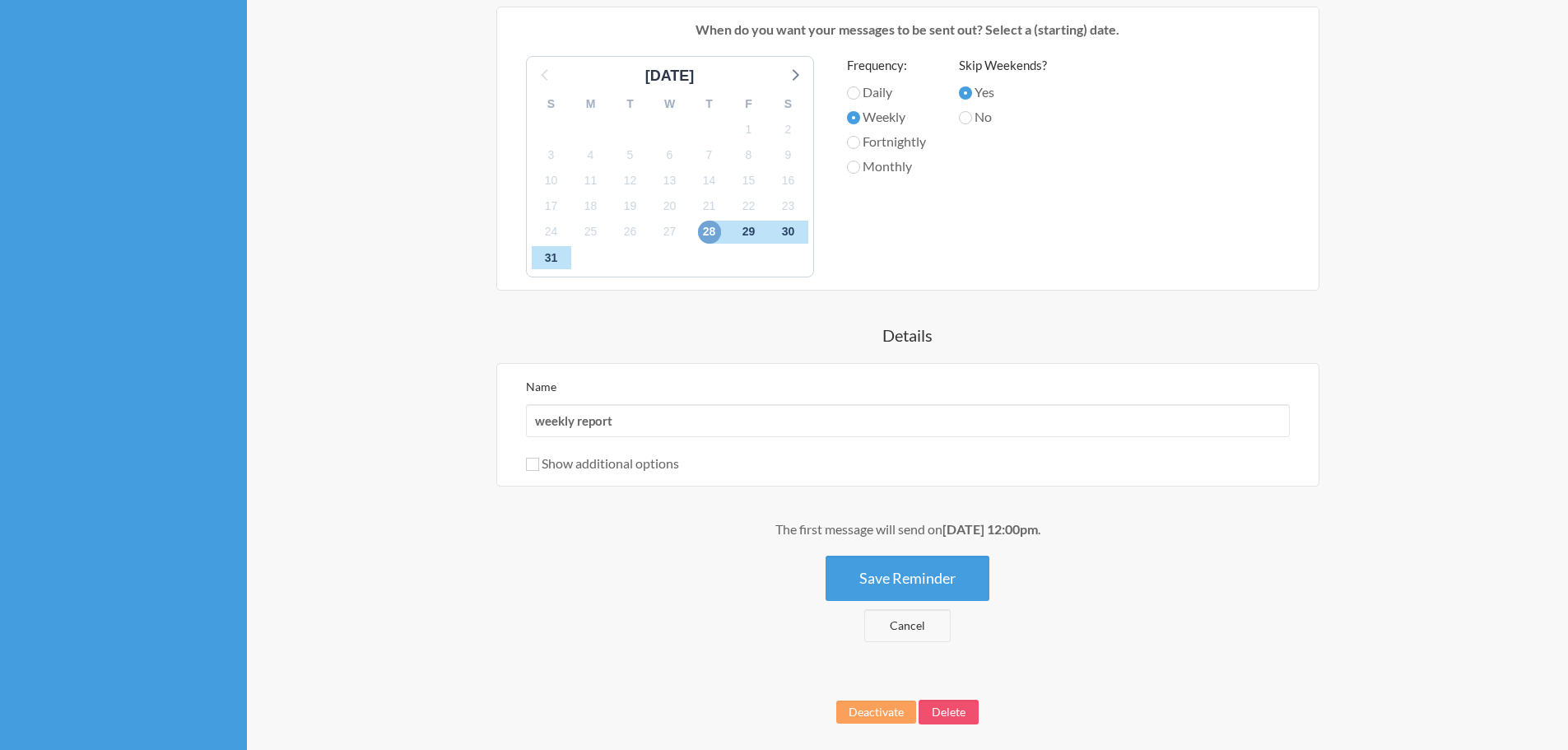
scroll to position [558, 0]
click at [917, 582] on button "Save Reminder" at bounding box center [907, 576] width 164 height 45
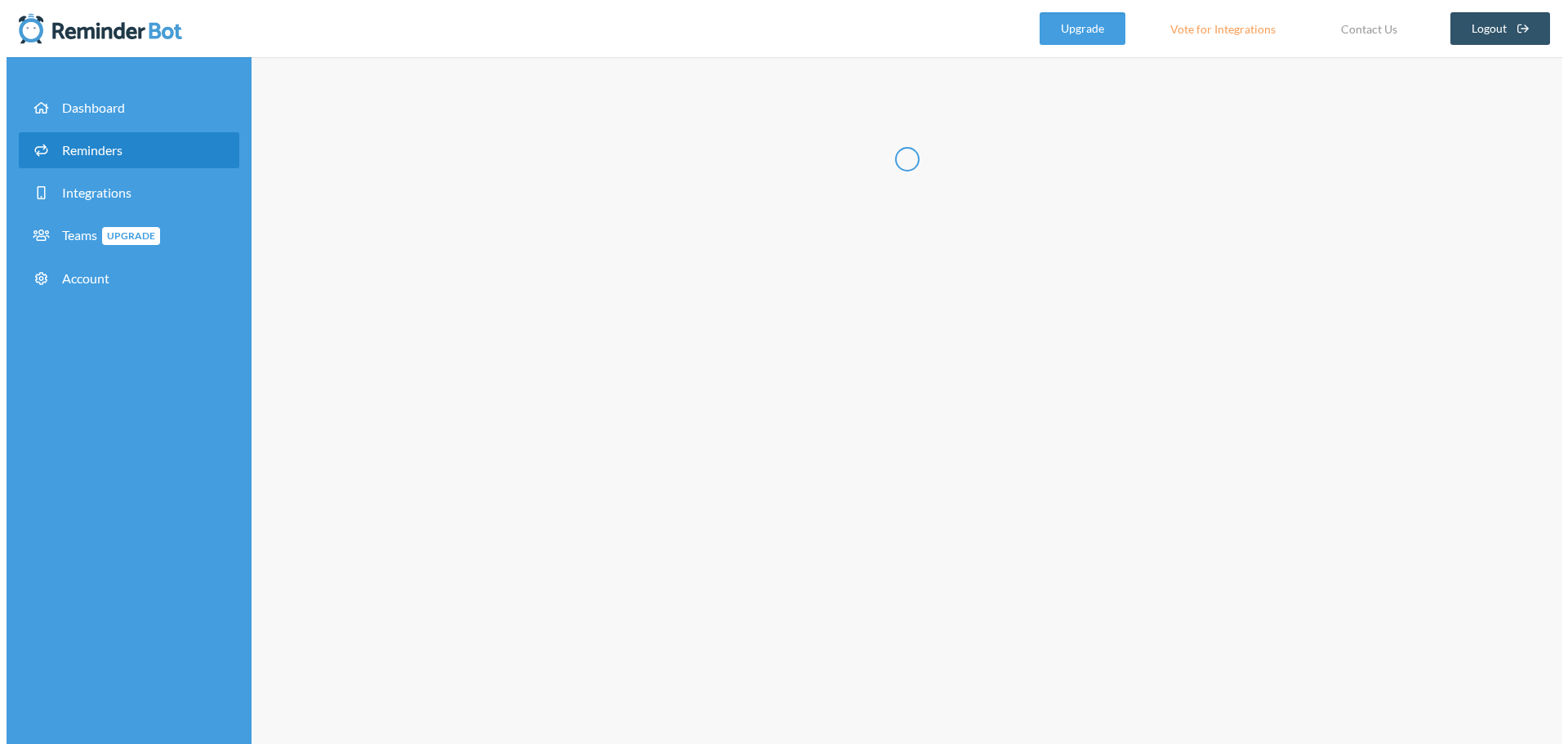
scroll to position [0, 0]
